Goal: Task Accomplishment & Management: Manage account settings

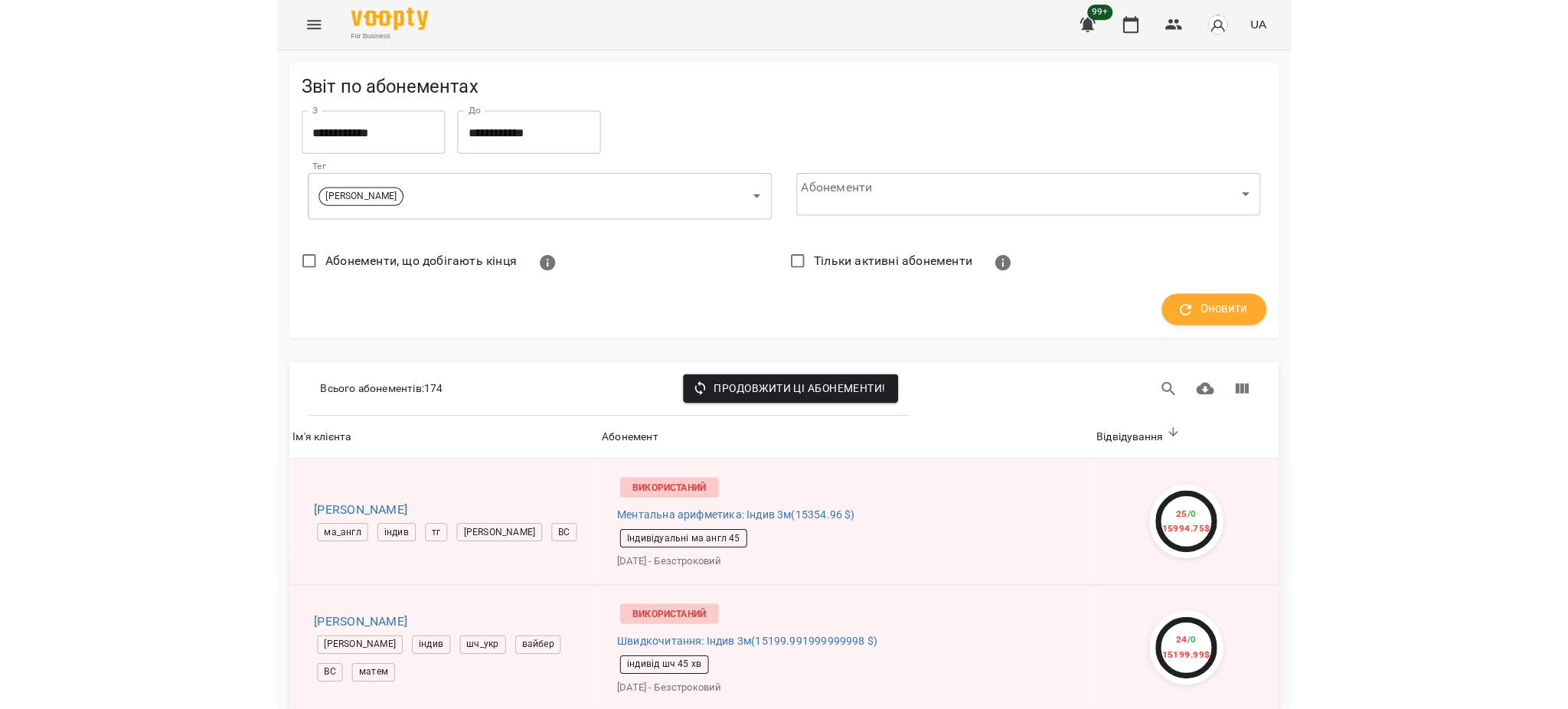
scroll to position [2233, 0]
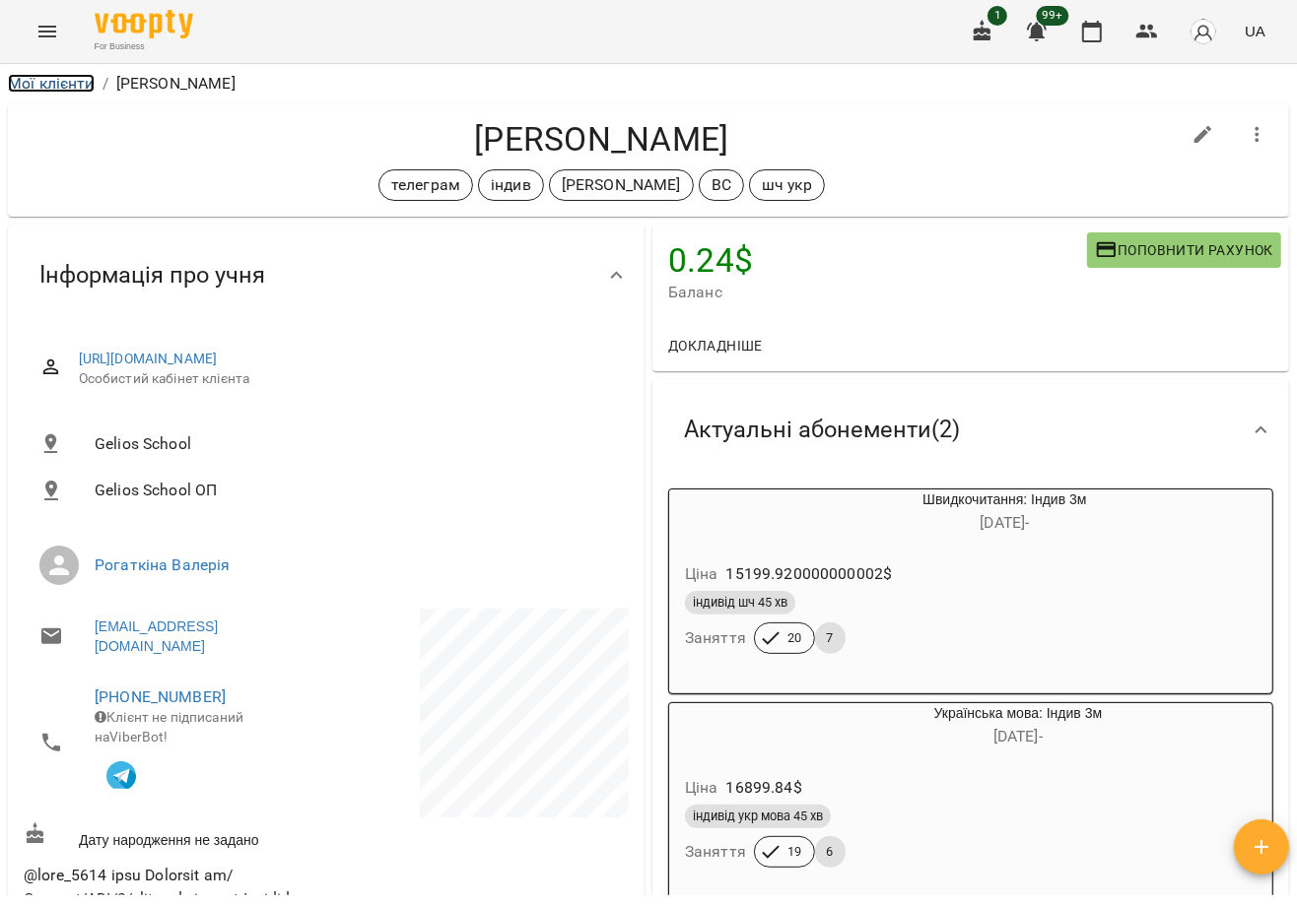
click at [67, 76] on link "Мої клієнти" at bounding box center [51, 83] width 87 height 19
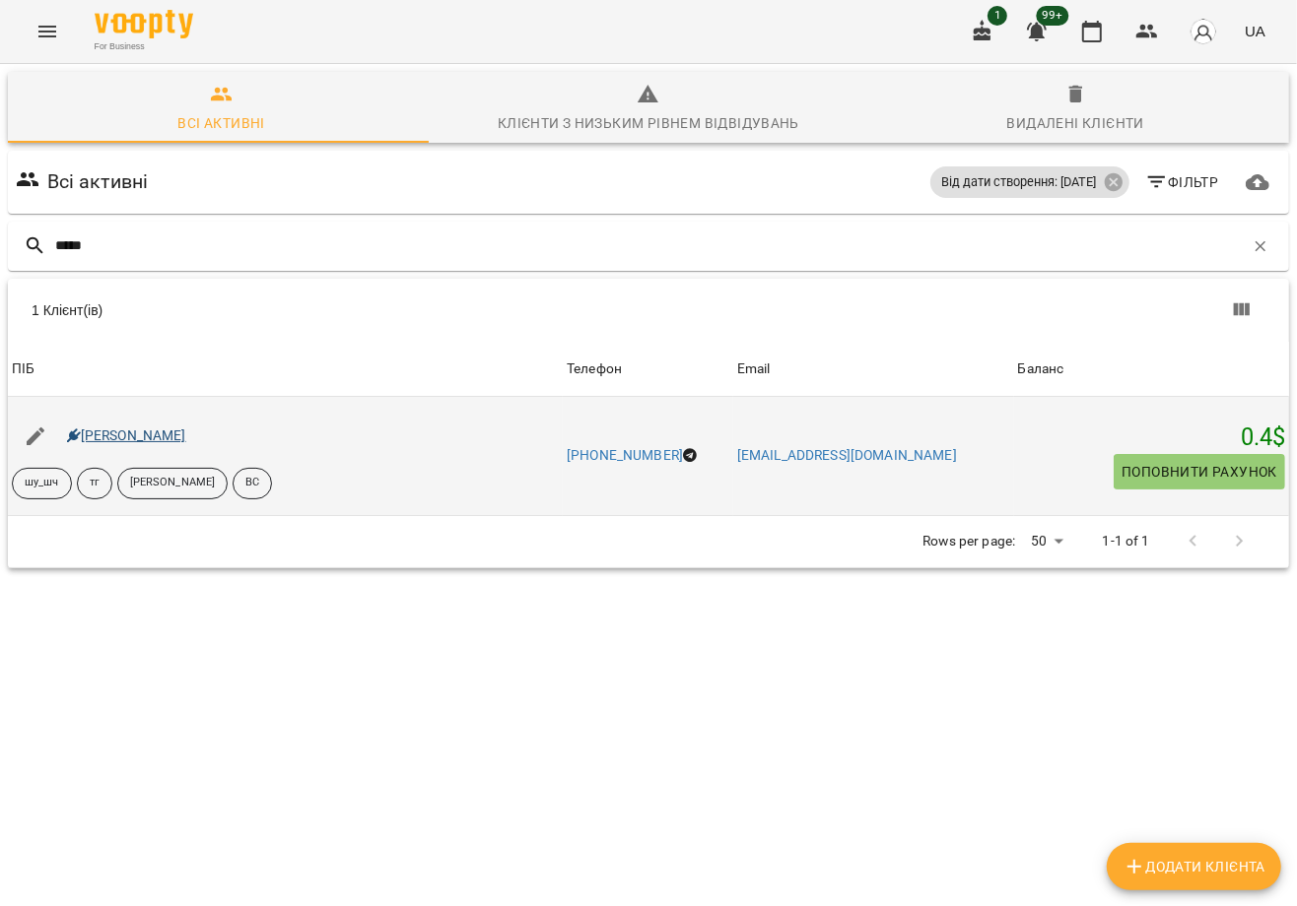
type input "*****"
click at [152, 431] on link "[PERSON_NAME]" at bounding box center [126, 436] width 119 height 16
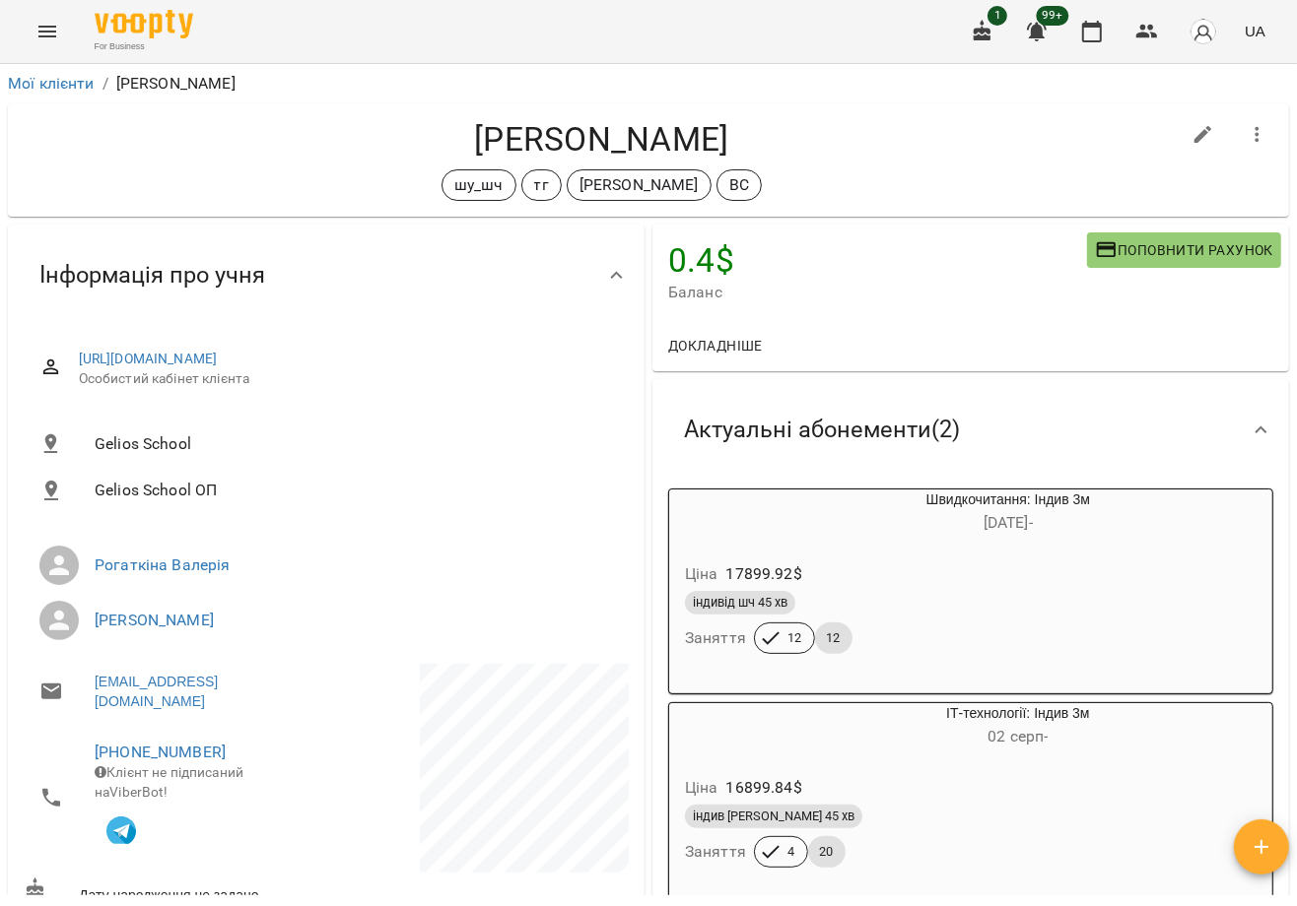
scroll to position [262, 0]
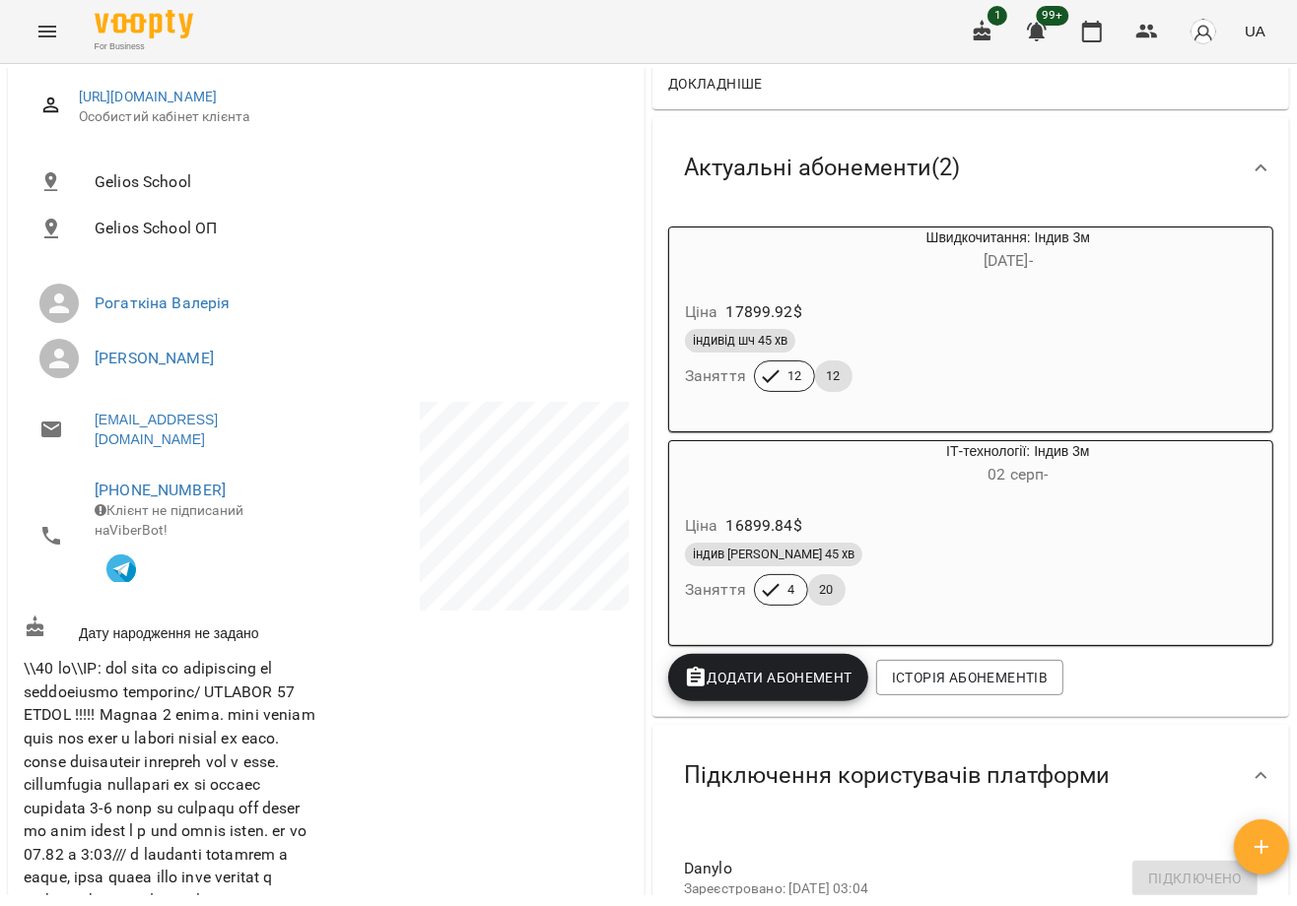
click at [652, 151] on div "Актуальні абонементи ( 2 )" at bounding box center [970, 167] width 636 height 101
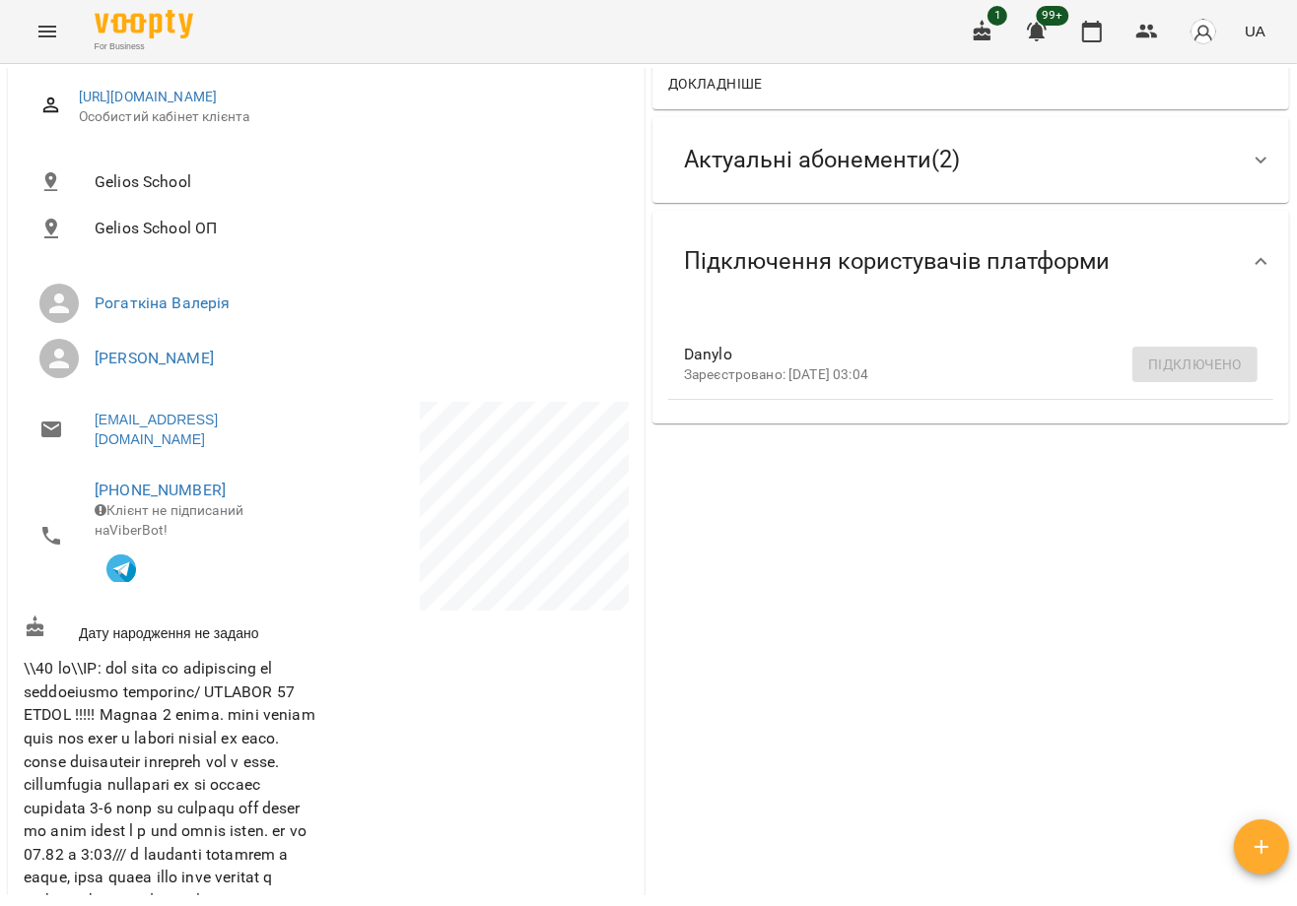
click at [691, 145] on span "Актуальні абонементи ( 2 )" at bounding box center [822, 160] width 276 height 31
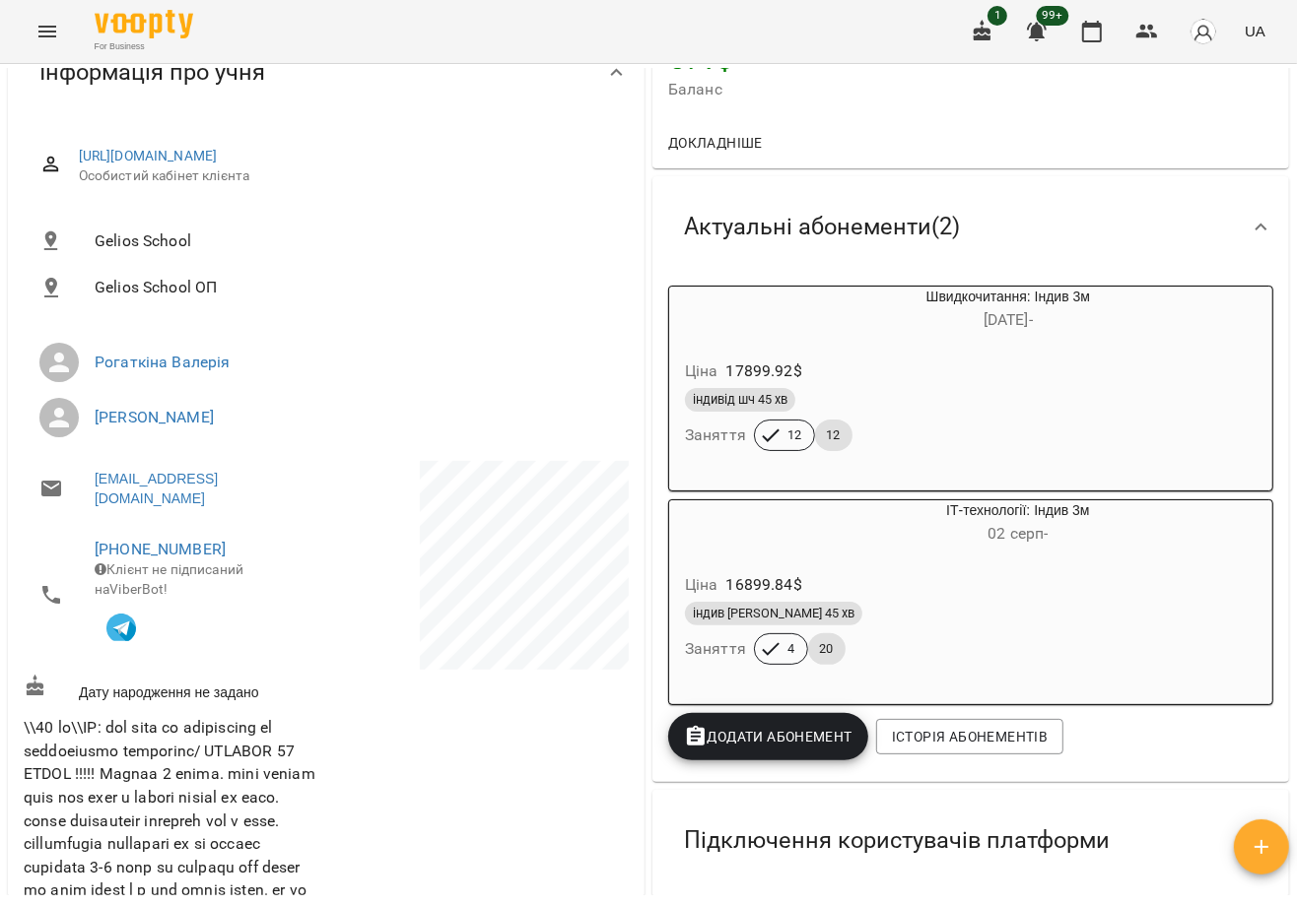
scroll to position [0, 0]
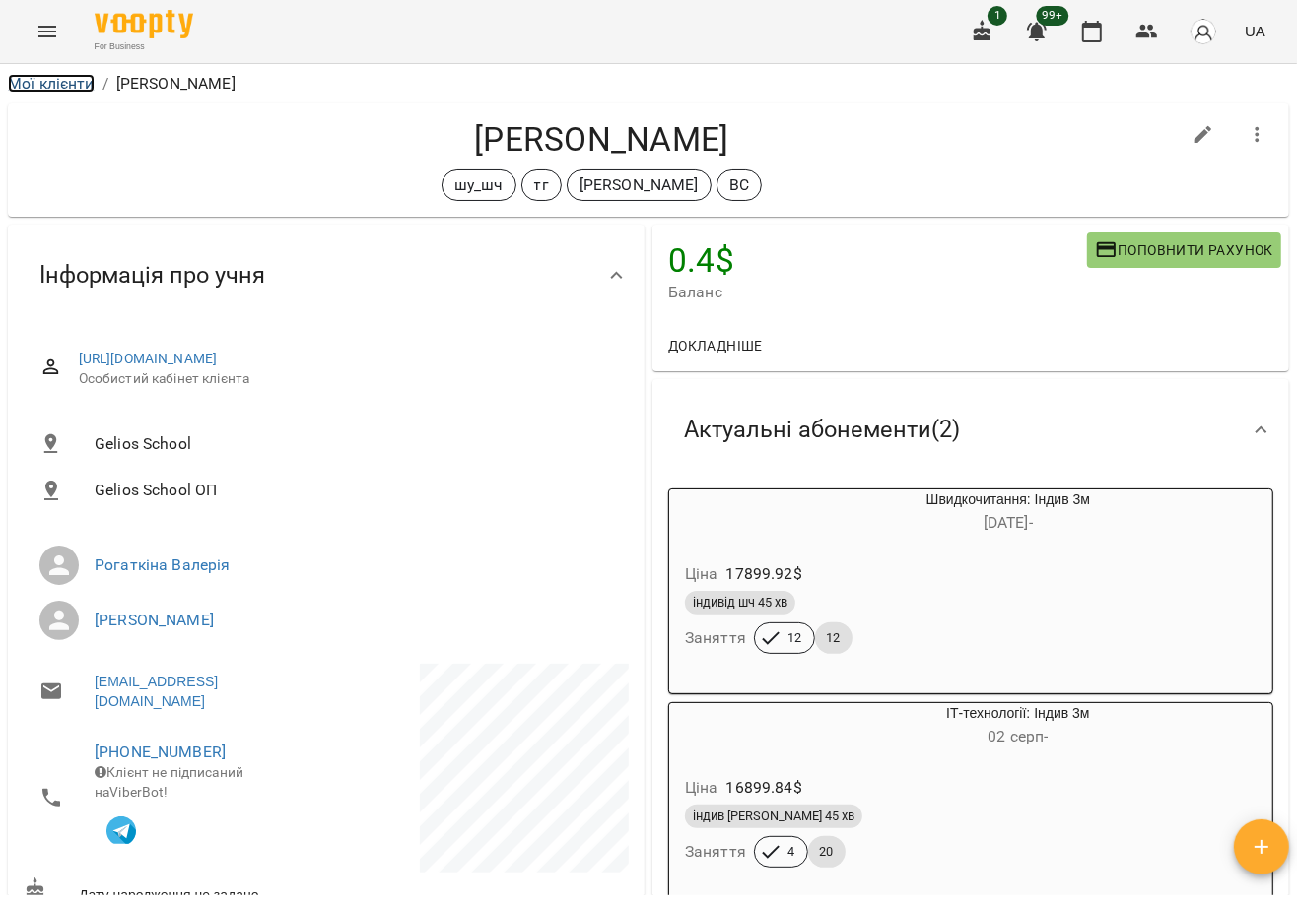
click at [69, 80] on link "Мої клієнти" at bounding box center [51, 83] width 87 height 19
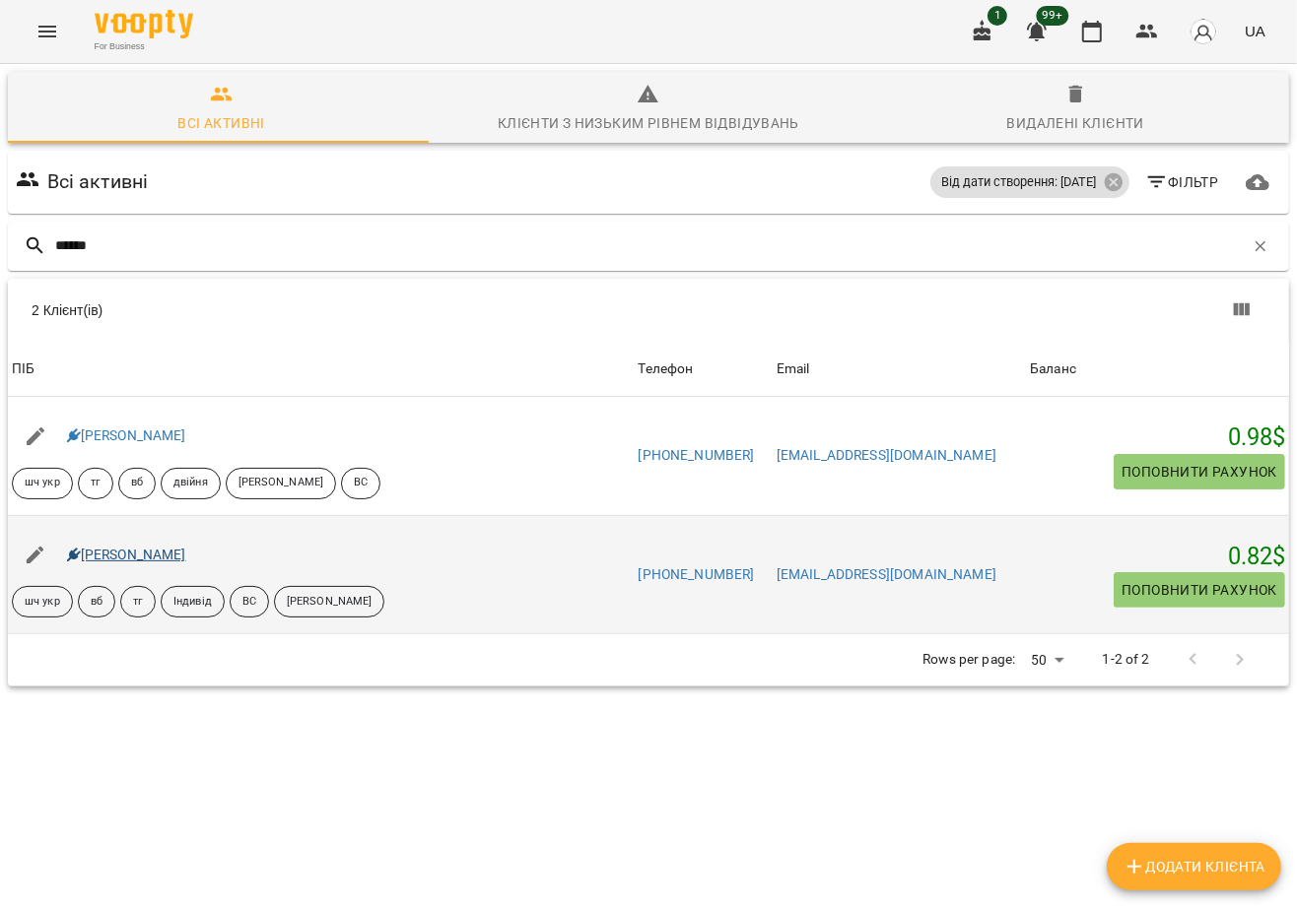
type input "******"
click at [128, 556] on link "[PERSON_NAME]" at bounding box center [126, 555] width 119 height 16
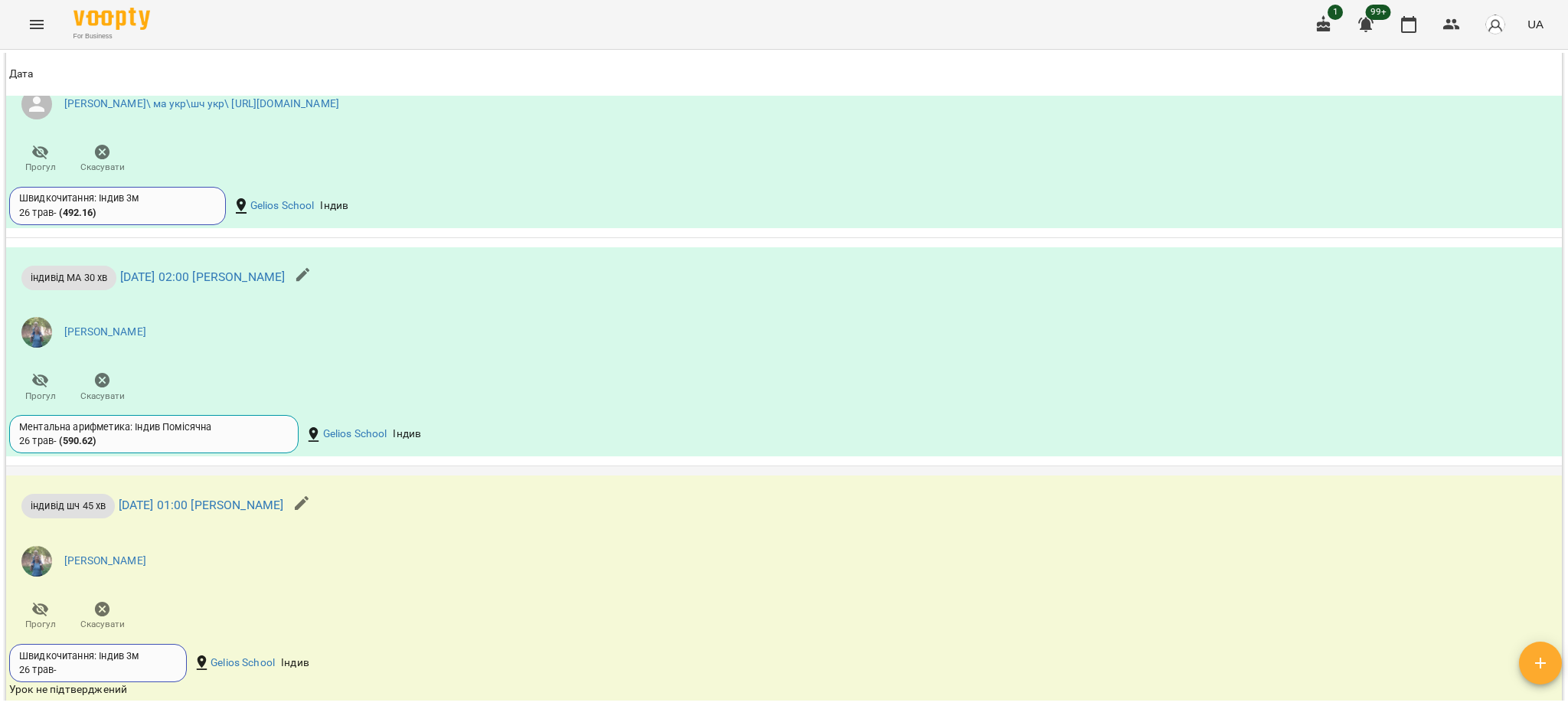
scroll to position [2218, 0]
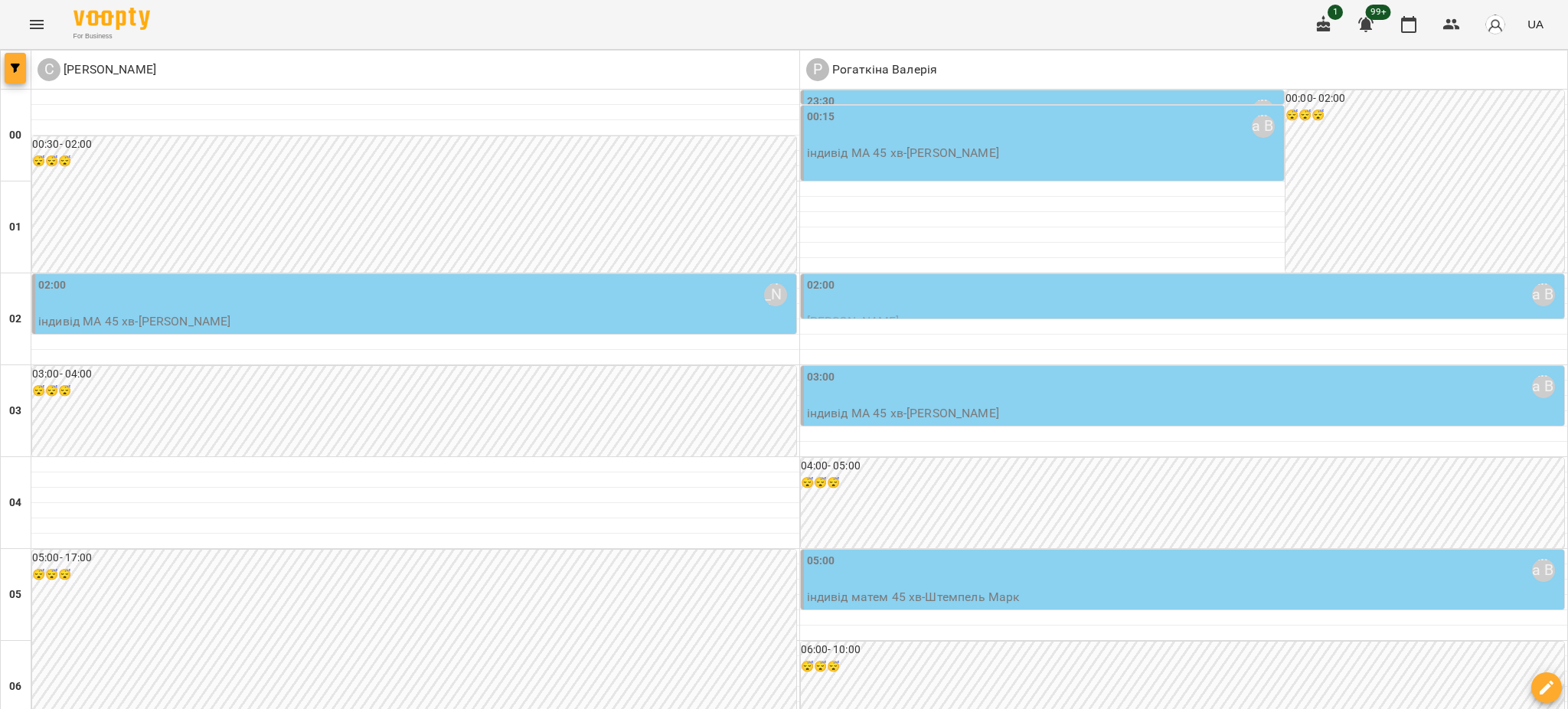
click at [8, 72] on span "button" at bounding box center [16, 68] width 22 height 9
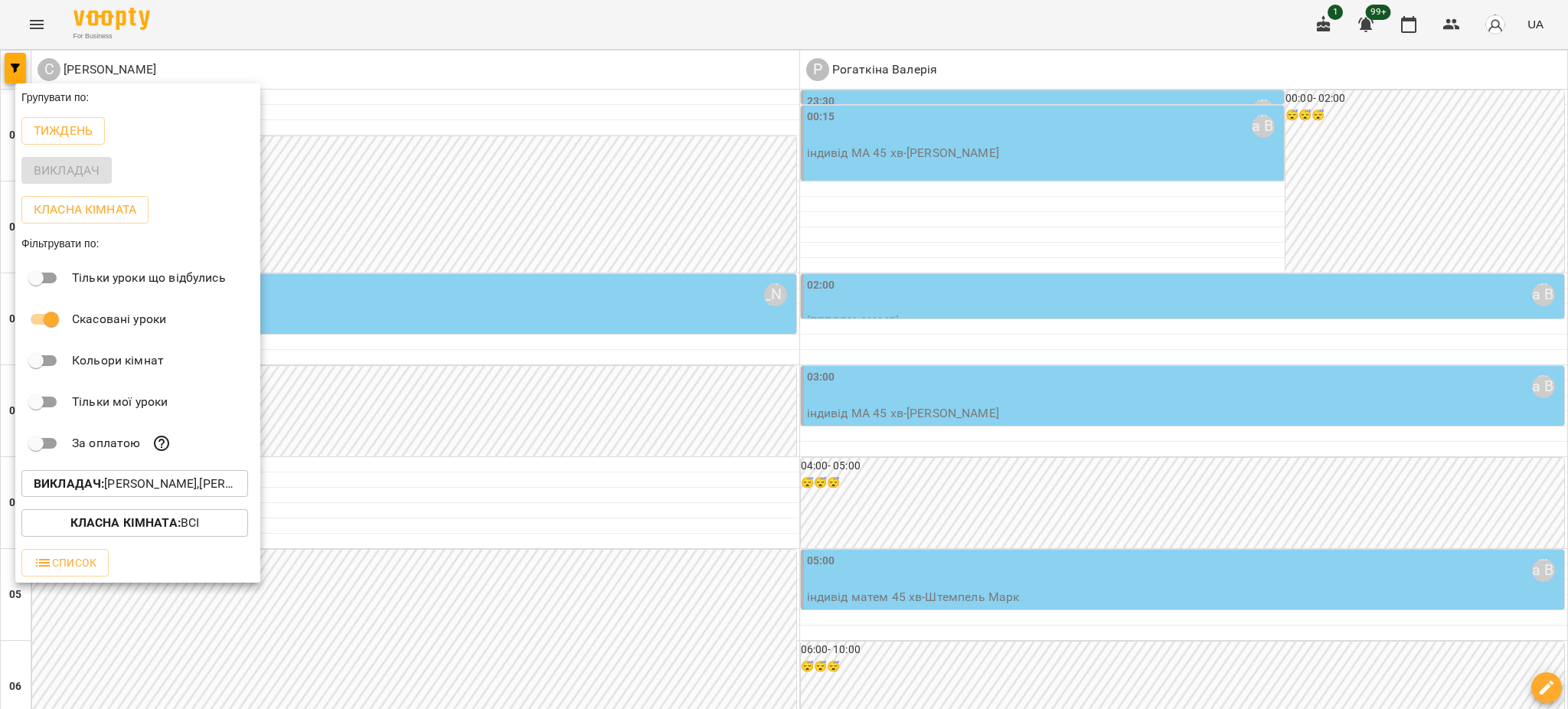
click at [192, 494] on p "Викладач : Рогаткіна Валерія,Самсонова Ніла" at bounding box center [134, 484] width 202 height 19
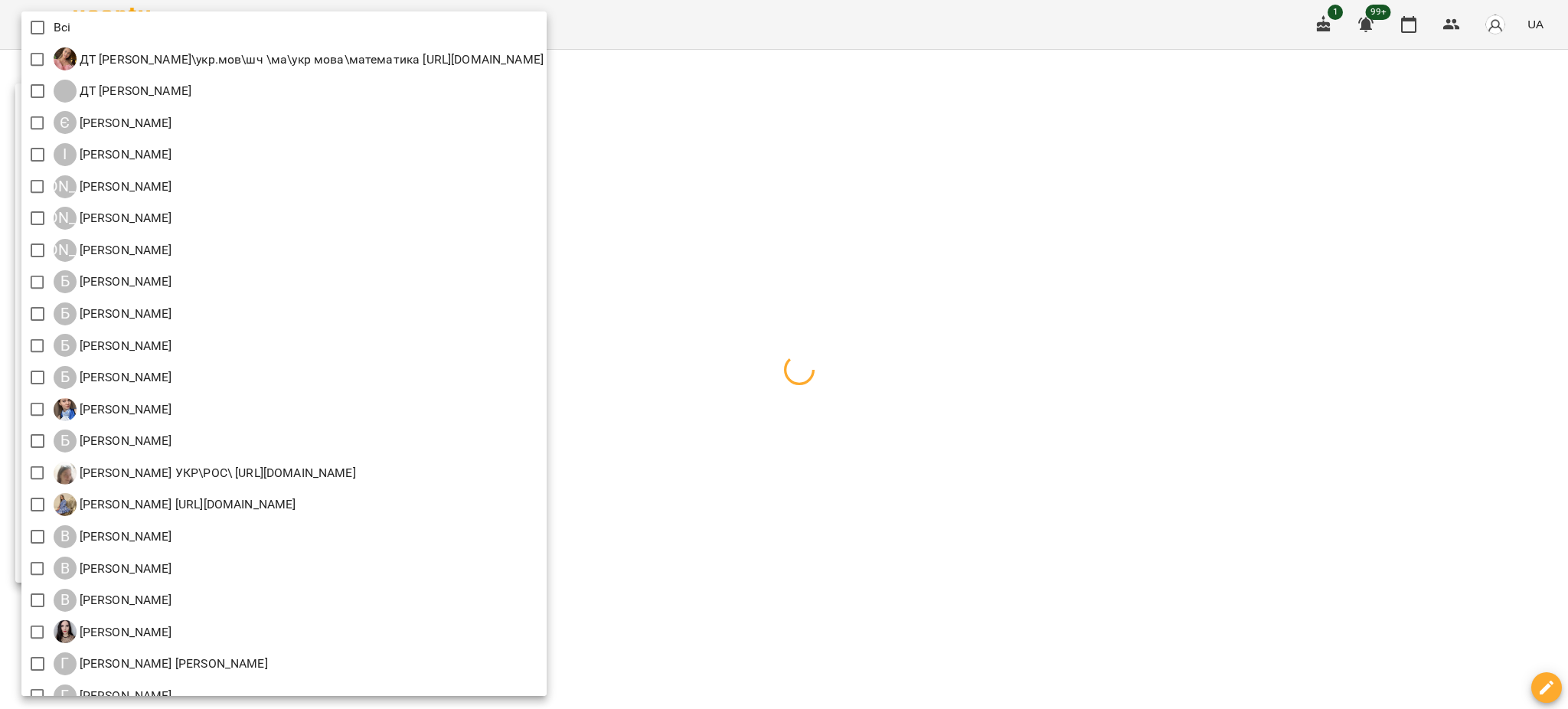
scroll to position [1170, 0]
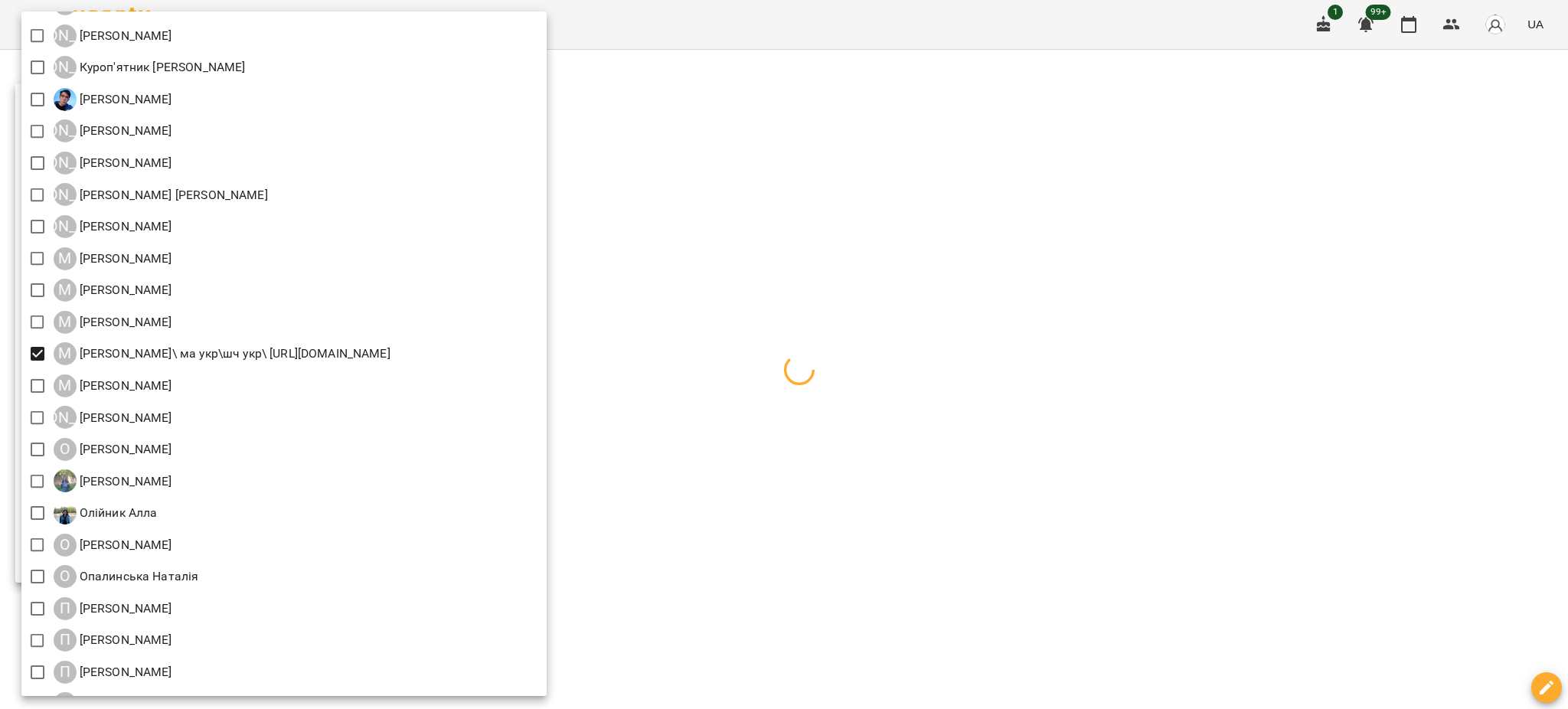
click at [922, 344] on div at bounding box center [784, 354] width 1568 height 709
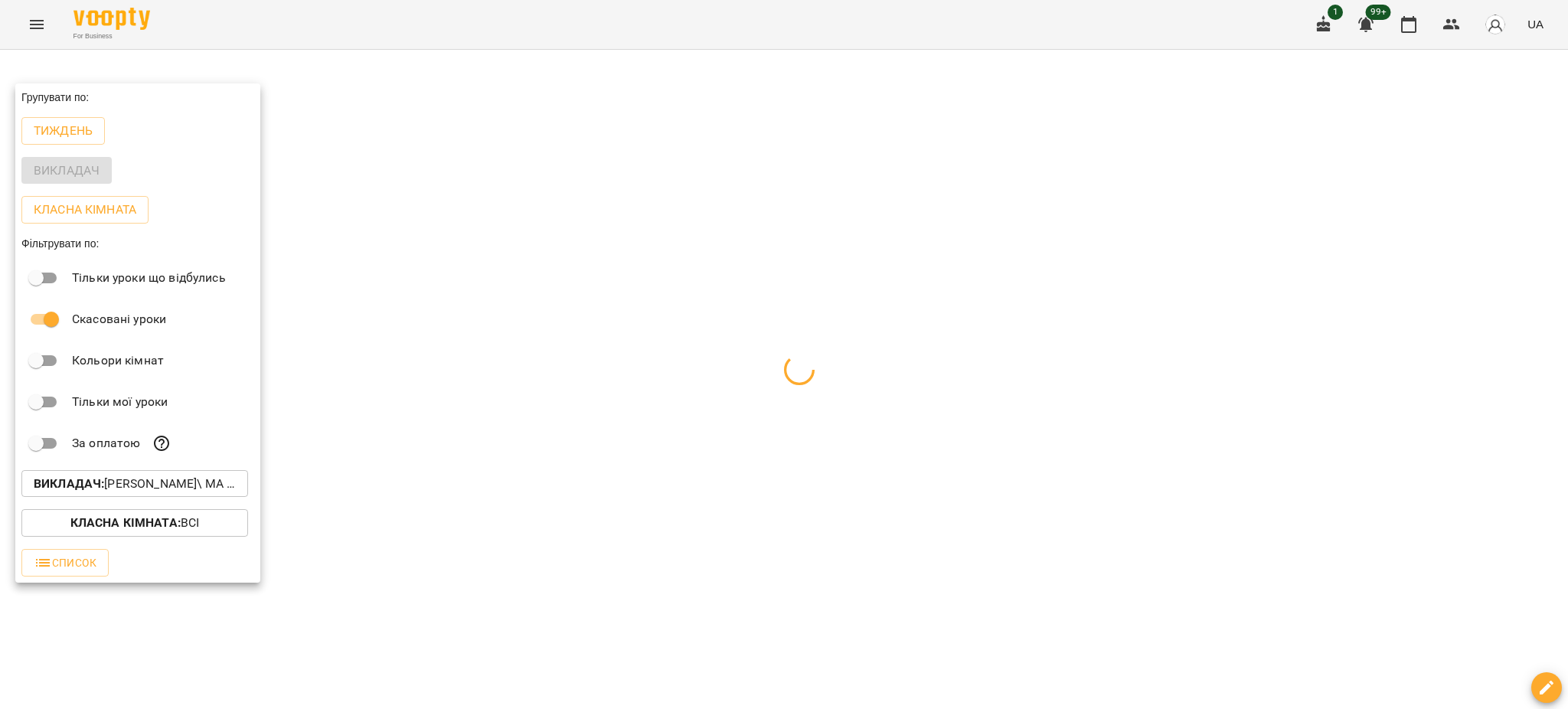
click at [467, 400] on div at bounding box center [784, 354] width 1568 height 709
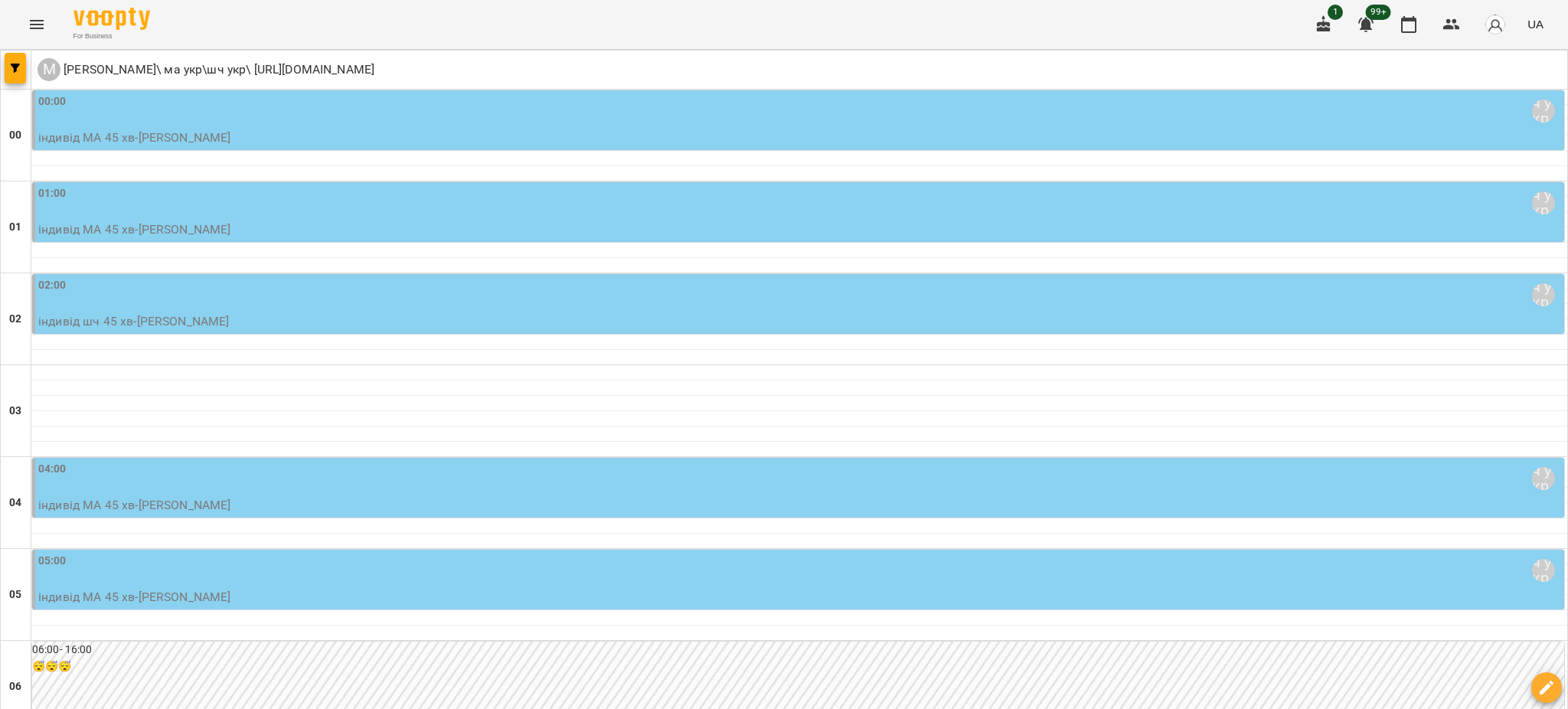
scroll to position [102, 0]
drag, startPoint x: 239, startPoint y: 207, endPoint x: 251, endPoint y: 214, distance: 13.9
click at [251, 278] on div "02:00 Мойсук Надія\ ма укр\шч укр\ https://us06web.zoom.us/j/84559859332 індиві…" at bounding box center [800, 304] width 1523 height 54
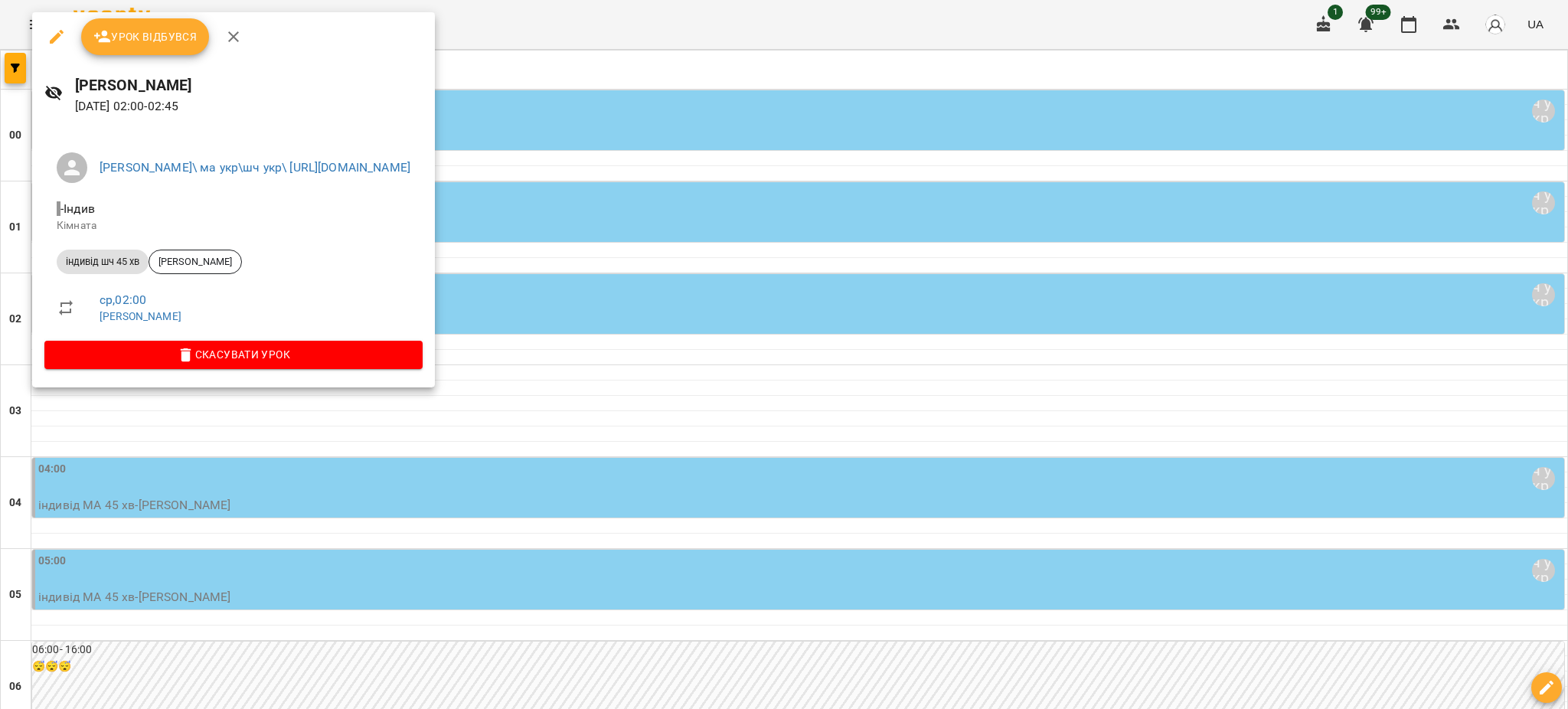
click at [51, 40] on icon "button" at bounding box center [57, 37] width 14 height 14
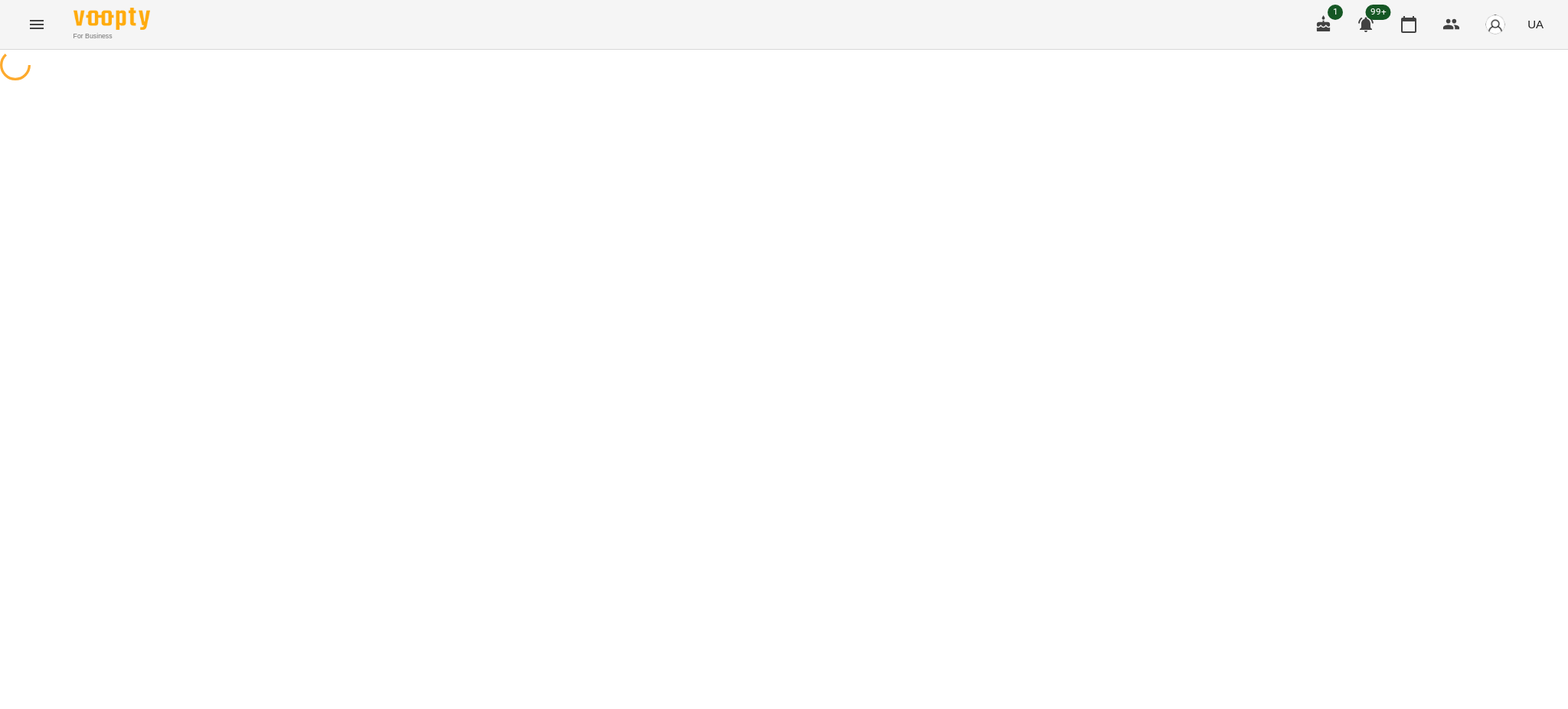
select select "**********"
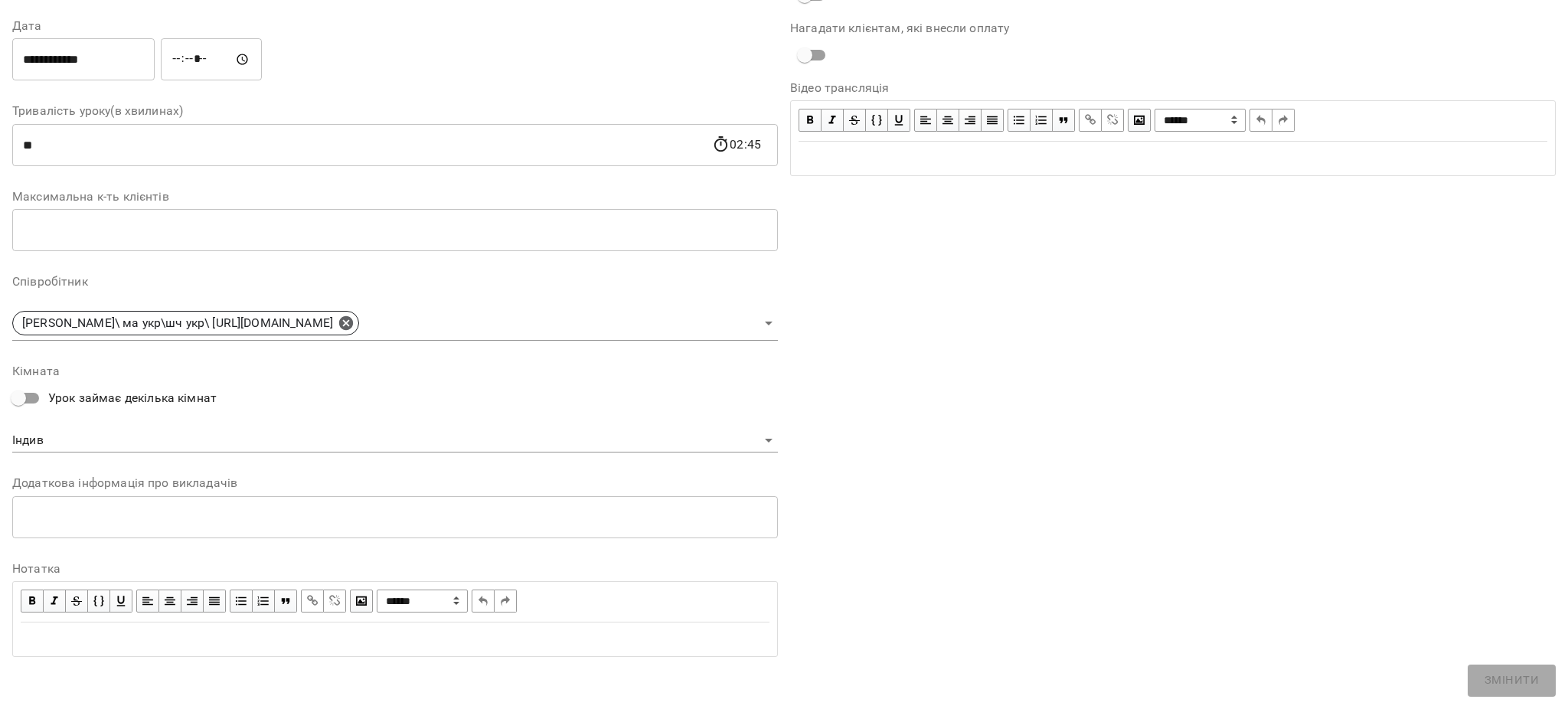
scroll to position [213, 0]
click at [483, 318] on body "For Business 1 99+ UA Журнал відвідувань / Мойсук Надія ср, 20 серп 2025 02:00 …" at bounding box center [784, 396] width 1568 height 793
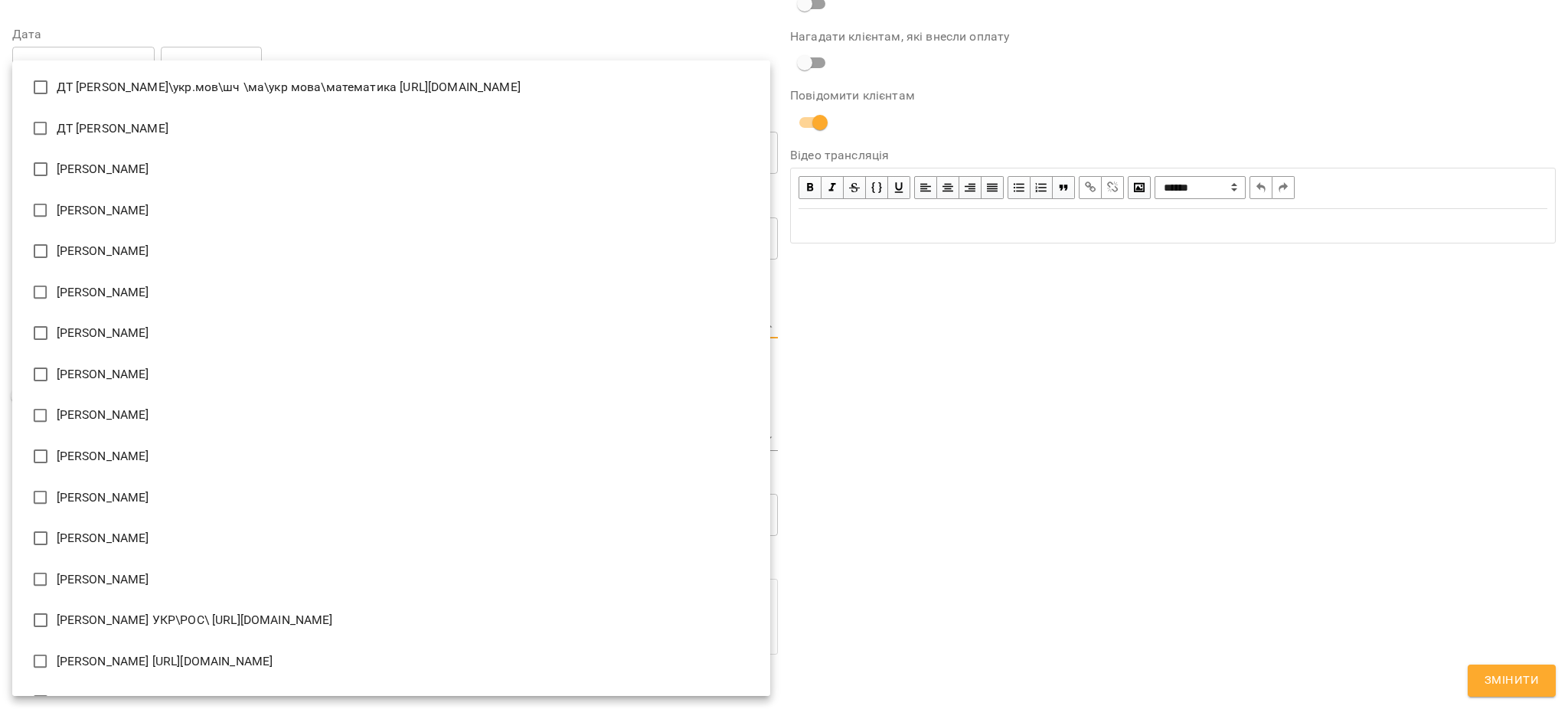
scroll to position [1759, 0]
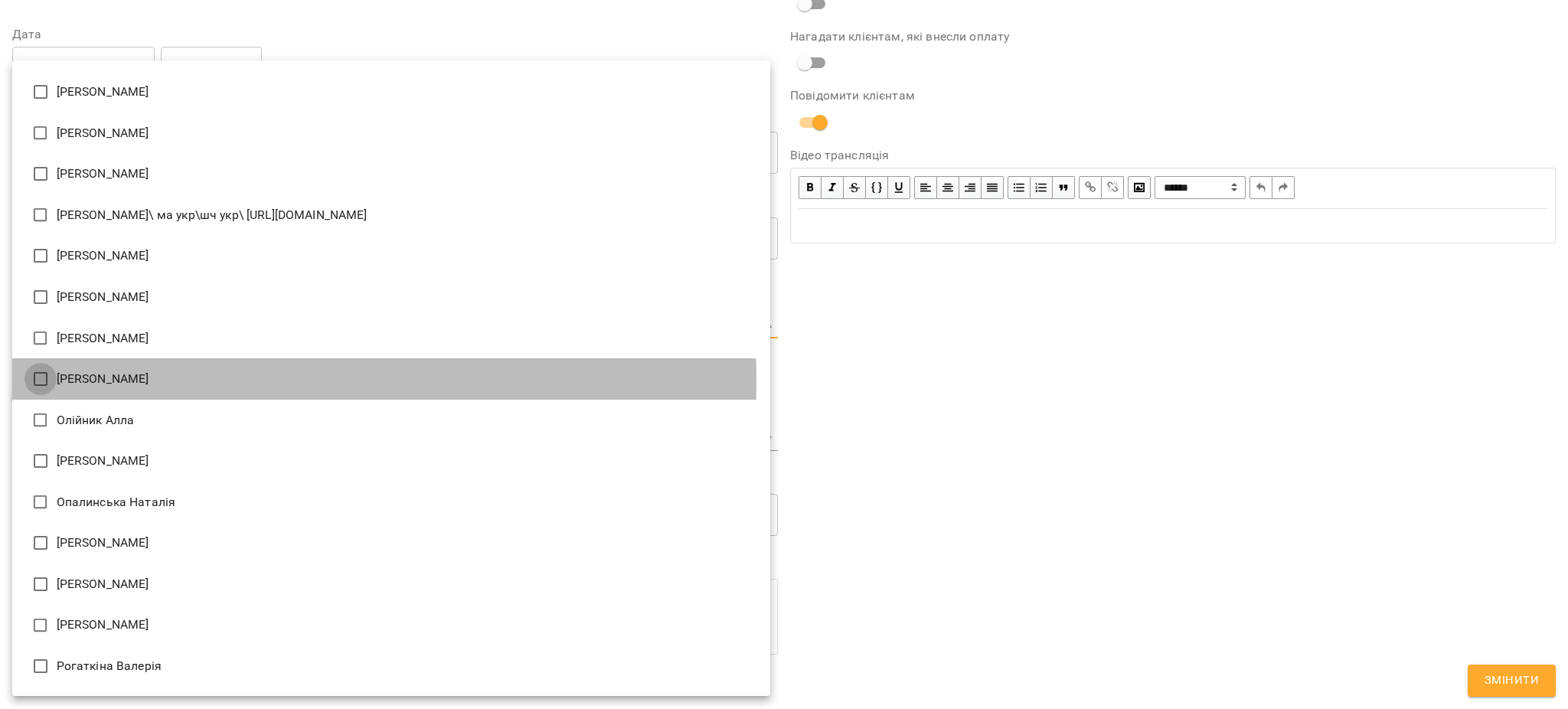
type input "**********"
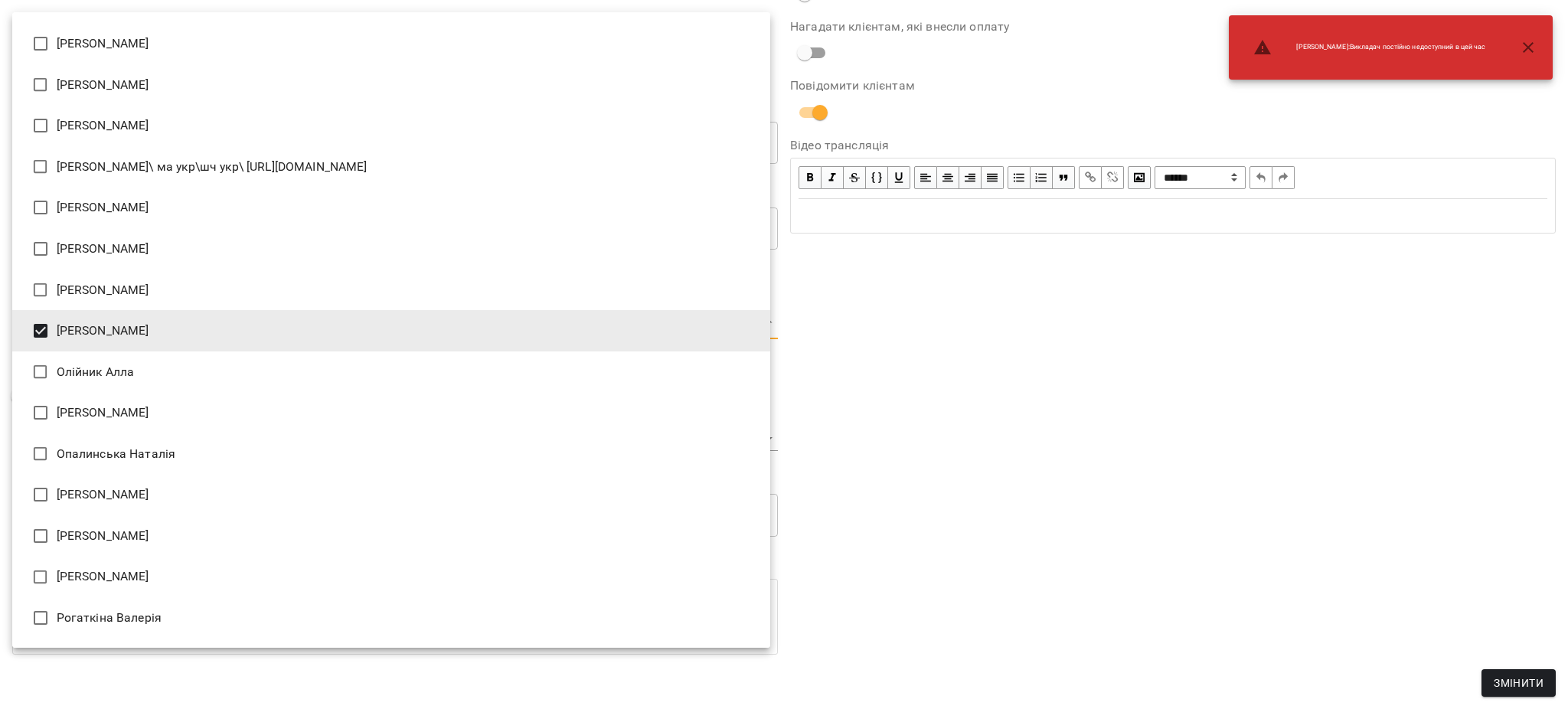
click at [1162, 351] on div at bounding box center [784, 354] width 1568 height 709
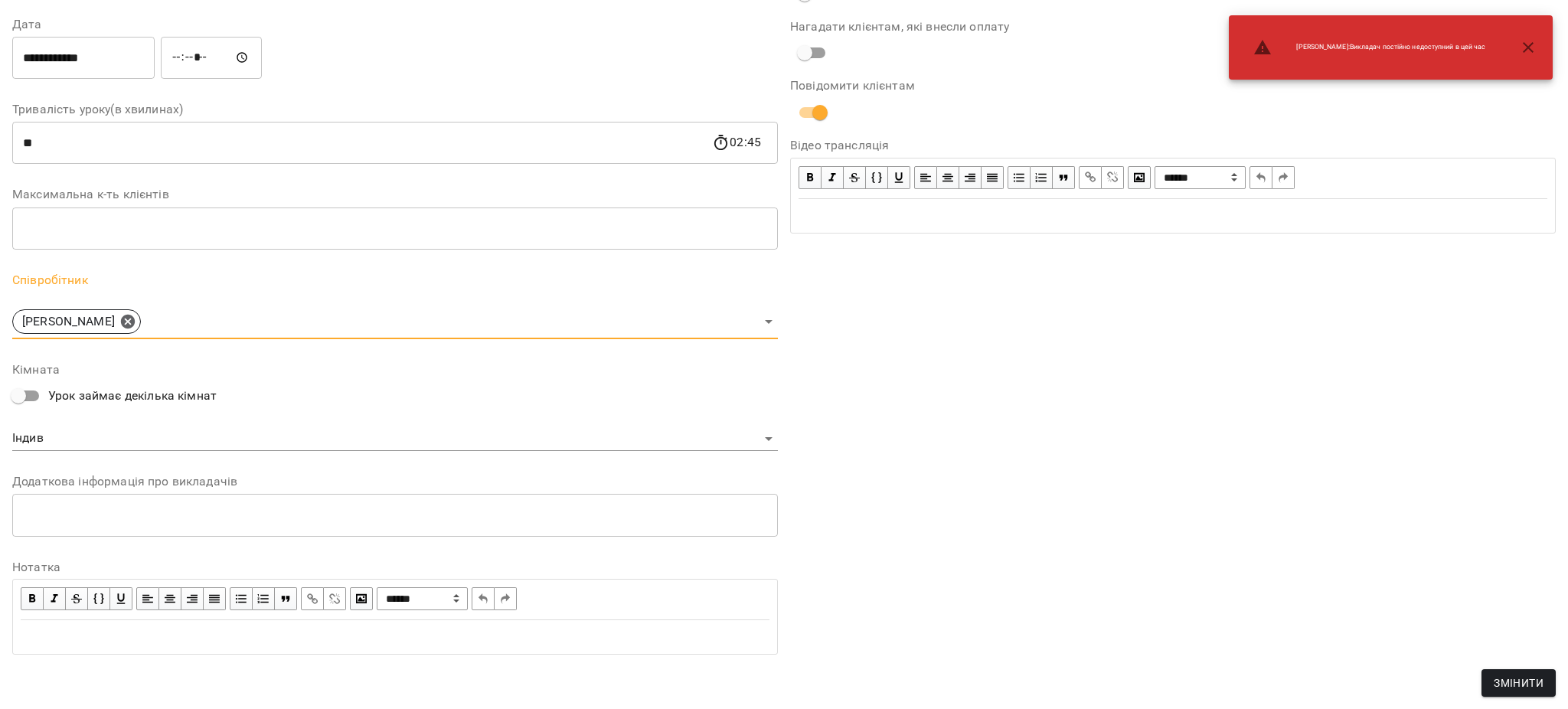
click at [1499, 666] on div "**********" at bounding box center [1173, 258] width 778 height 831
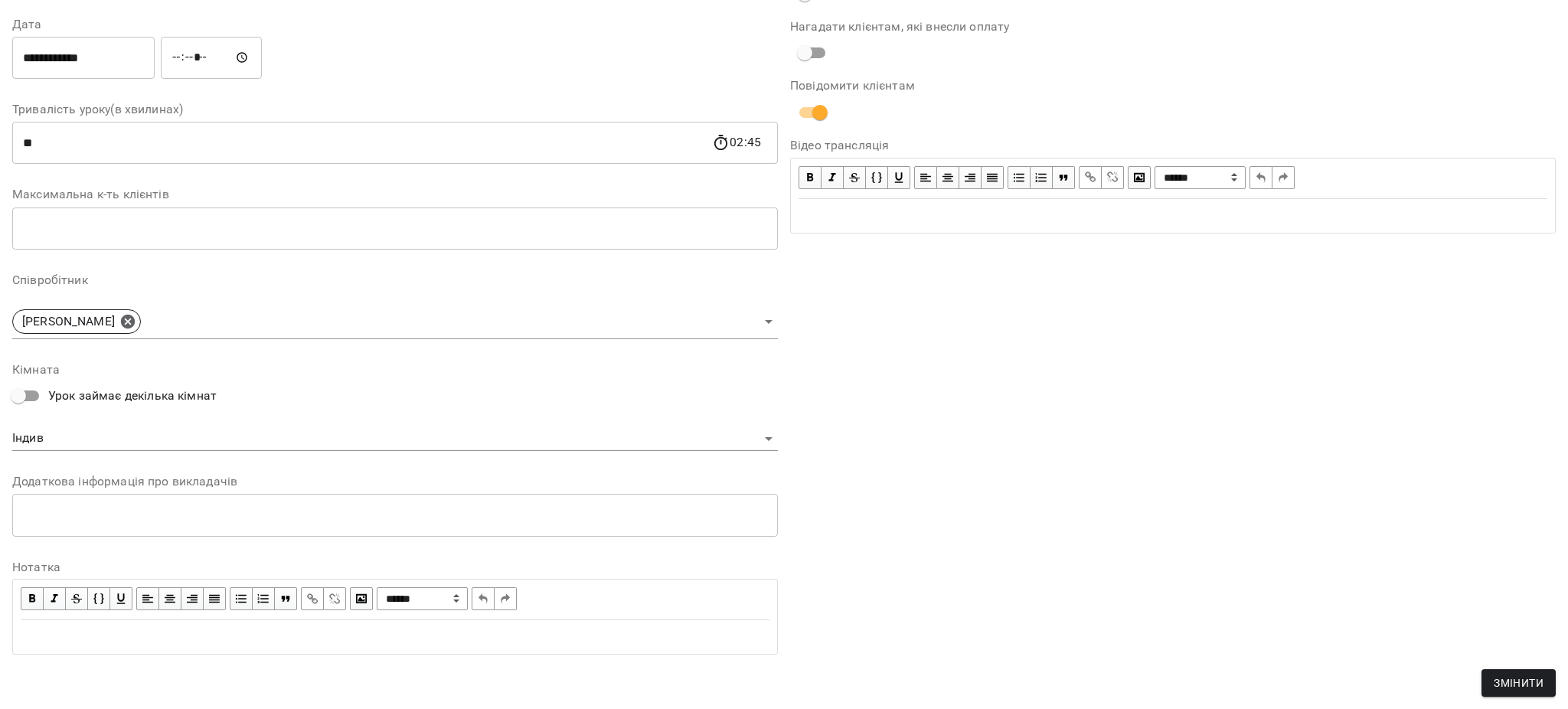
click at [1207, 435] on div "**********" at bounding box center [1173, 258] width 778 height 831
click at [1535, 679] on span "Змінити" at bounding box center [1518, 683] width 50 height 19
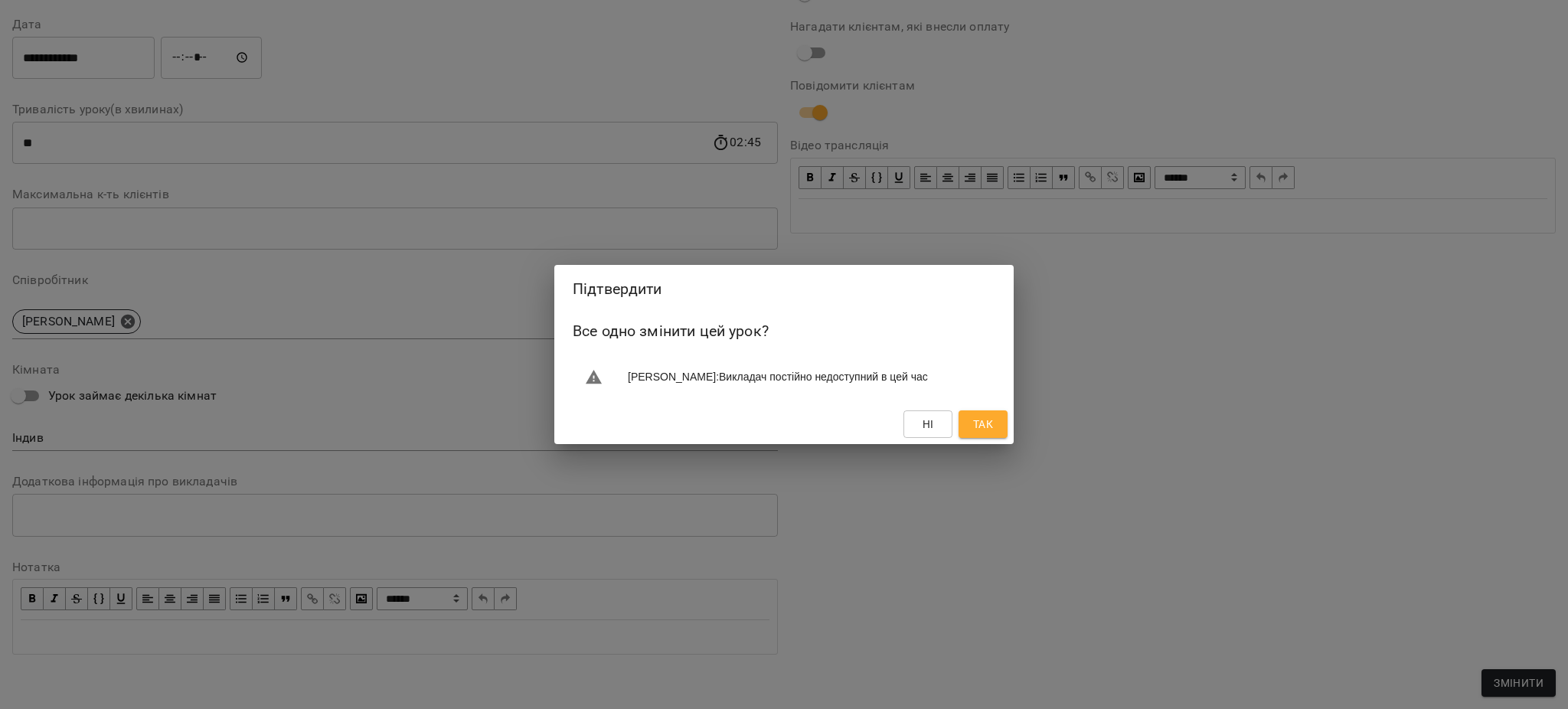
click at [988, 421] on span "Так" at bounding box center [983, 424] width 20 height 19
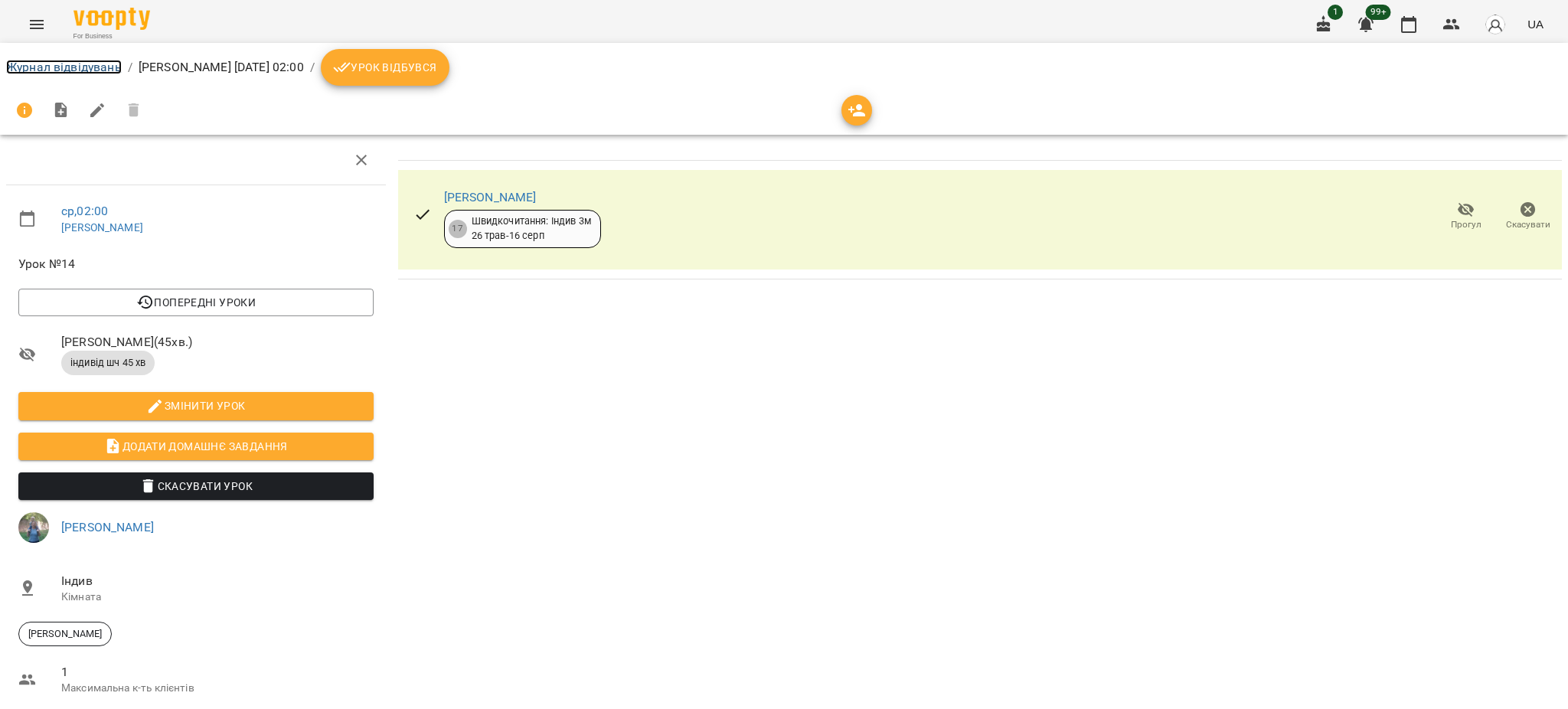
click at [59, 61] on link "Журнал відвідувань" at bounding box center [64, 67] width 116 height 15
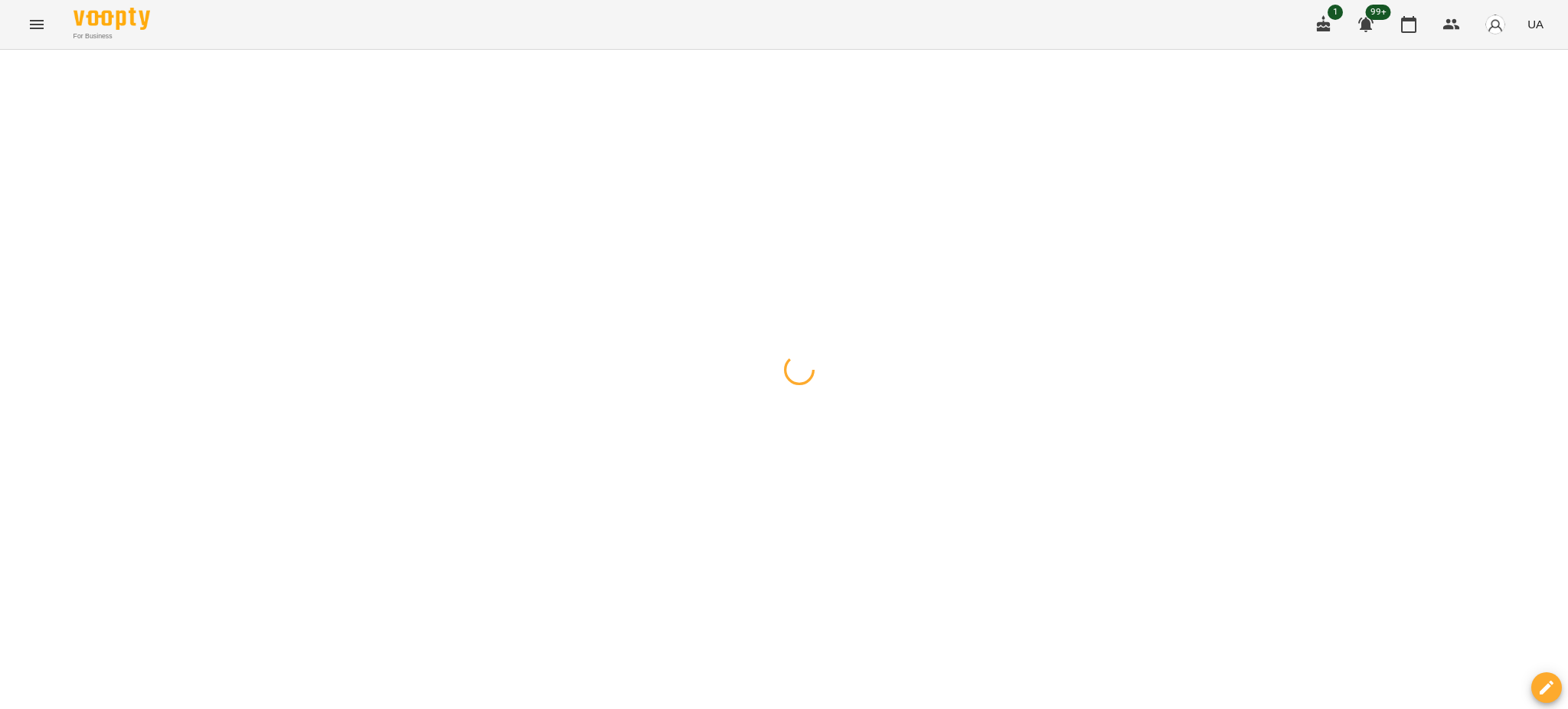
click at [12, 62] on button "button" at bounding box center [16, 68] width 22 height 30
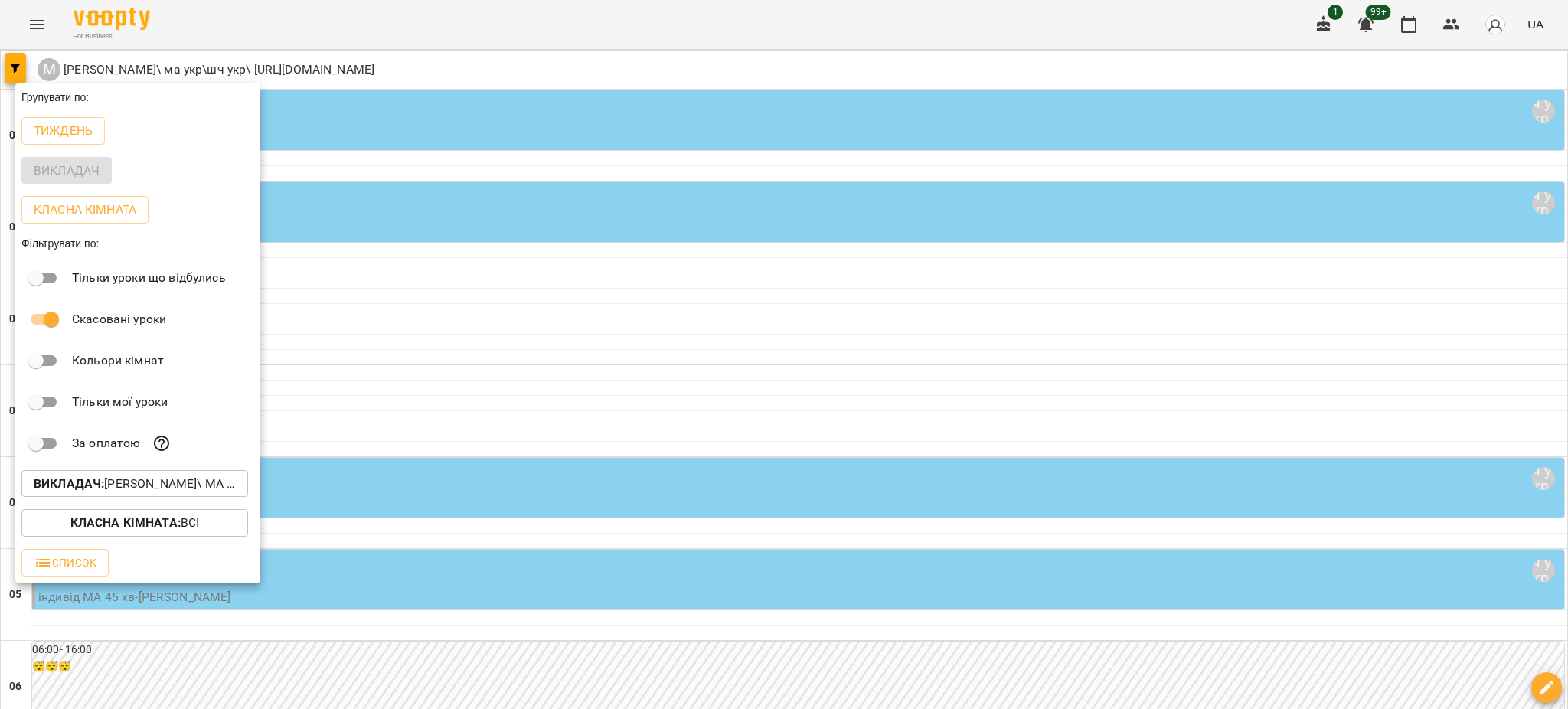
click at [124, 484] on p "Викладач : Мойсук Надія\ ма укр\шч укр\ https://us06web.zoom.us/j/84559859332" at bounding box center [134, 484] width 202 height 19
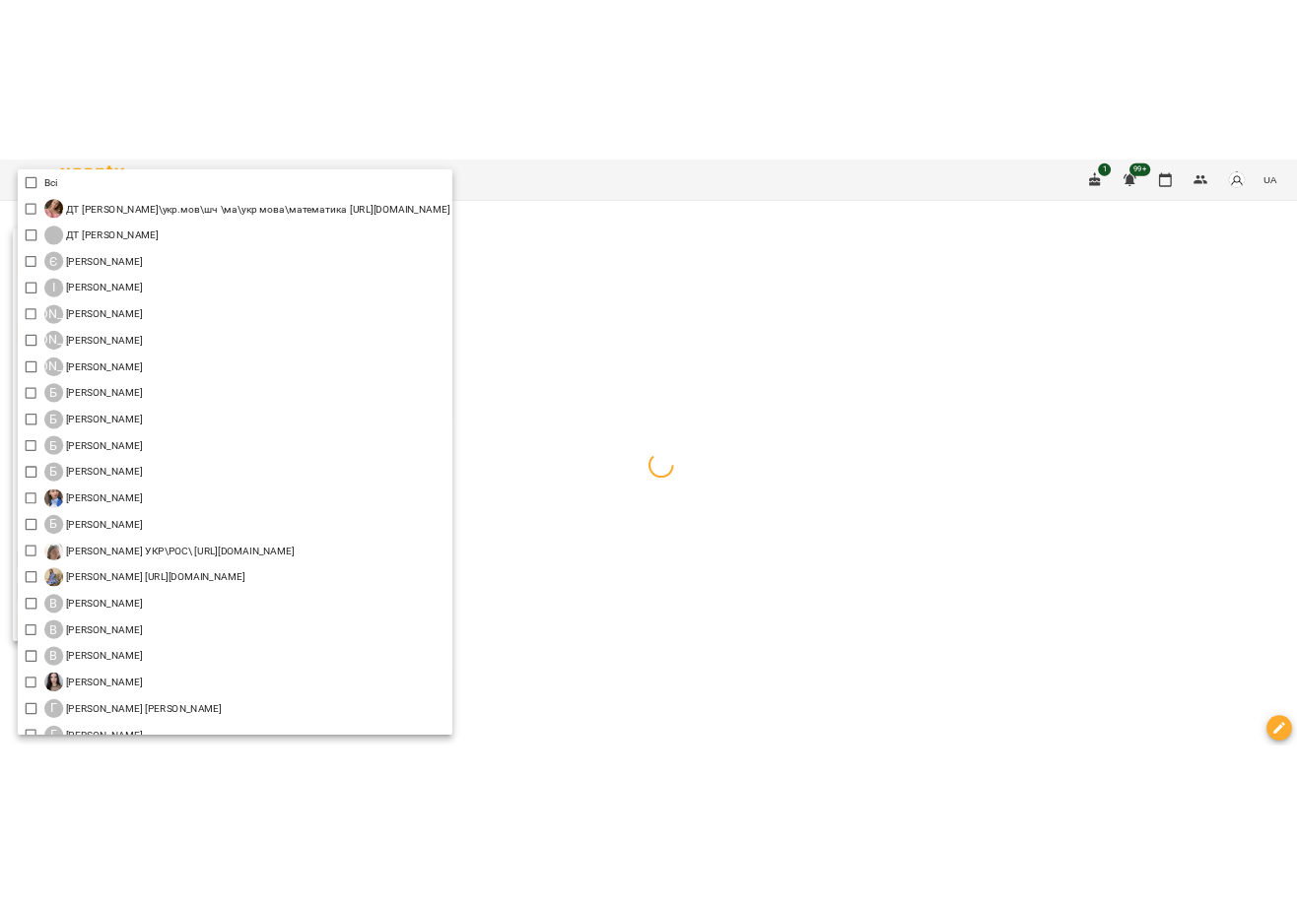
scroll to position [1667, 0]
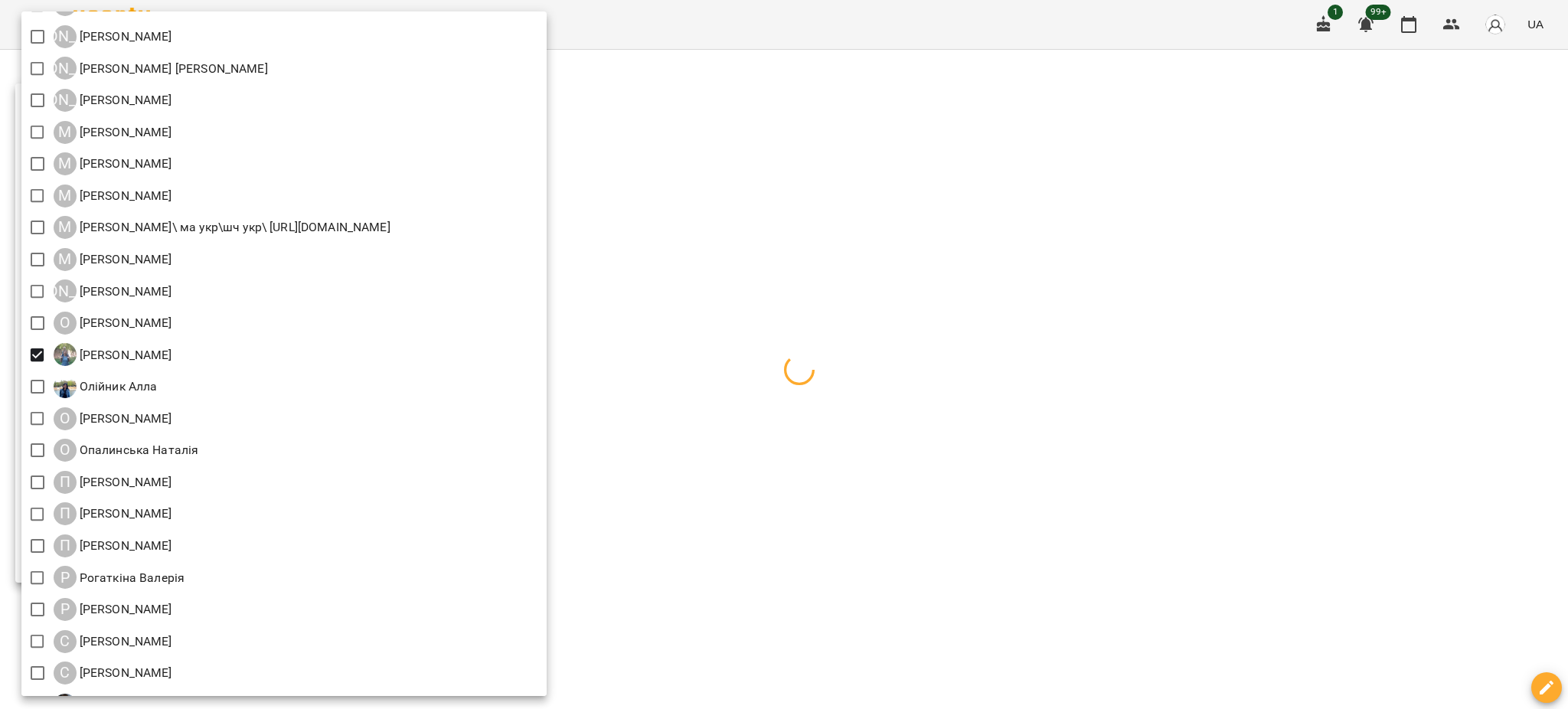
click at [1144, 348] on div at bounding box center [784, 354] width 1568 height 709
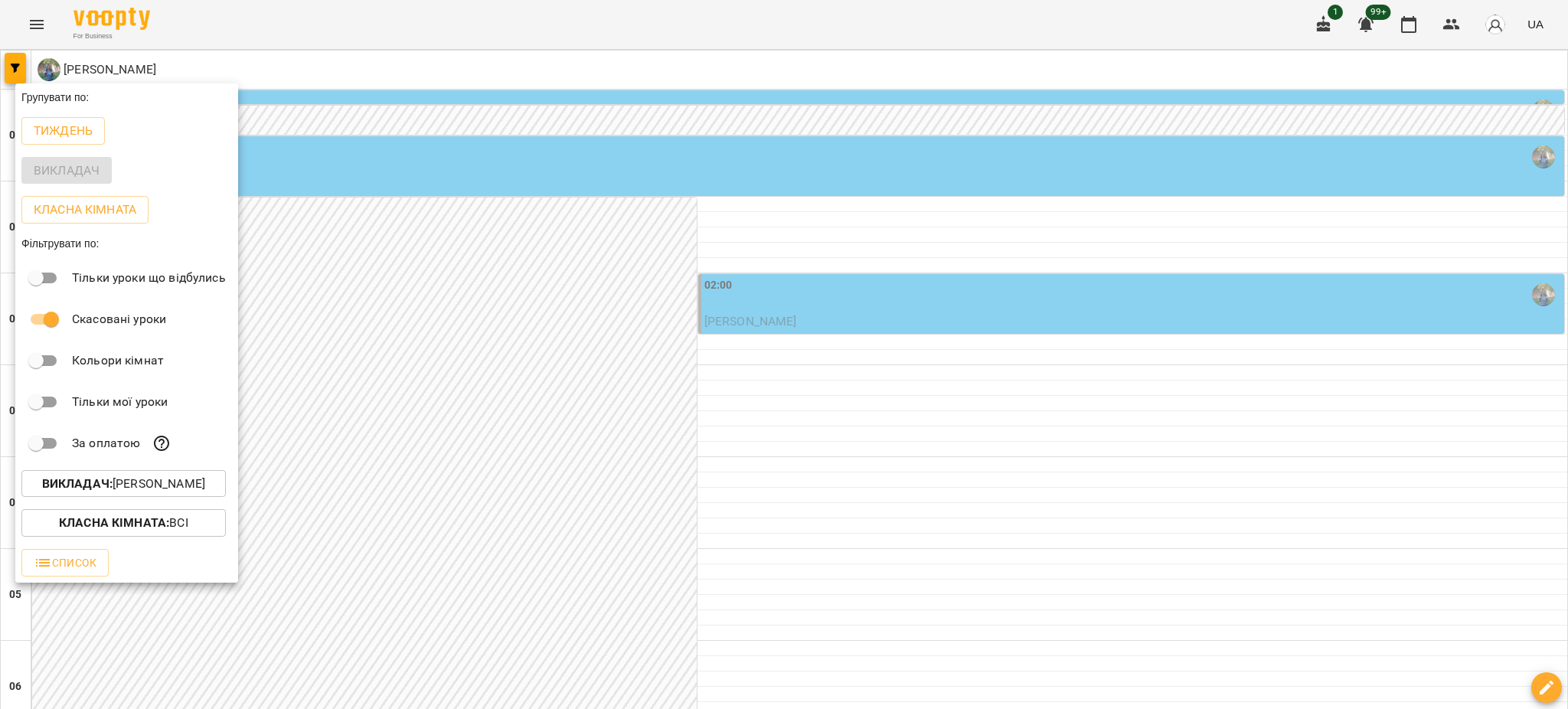
click at [1025, 700] on div at bounding box center [784, 354] width 1568 height 709
